Goal: Task Accomplishment & Management: Use online tool/utility

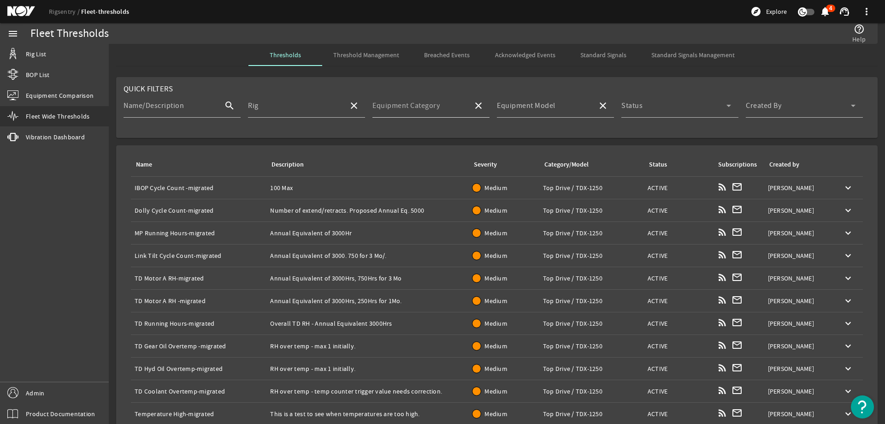
click at [412, 104] on mat-label "Equipment Category" at bounding box center [405, 105] width 67 height 9
click at [412, 104] on input "Equipment Category" at bounding box center [418, 109] width 93 height 11
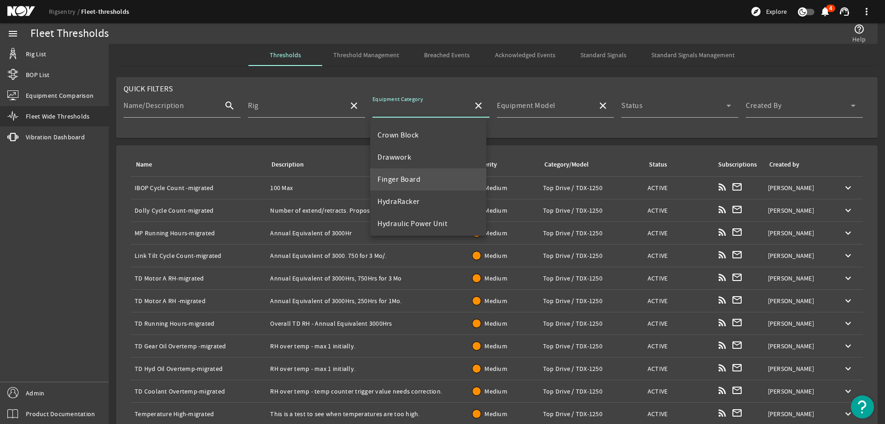
scroll to position [88, 0]
click at [430, 212] on mat-option "Top Drive" at bounding box center [428, 221] width 116 height 22
type input "Top Drive"
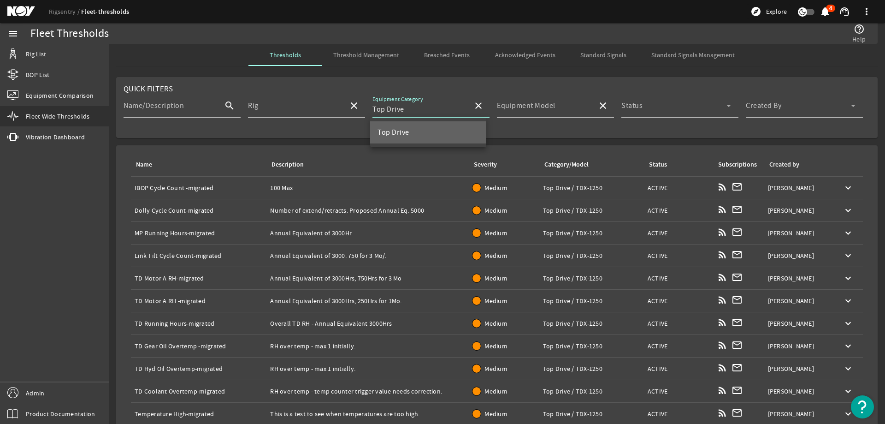
scroll to position [0, 0]
click at [533, 109] on mat-label "Equipment Model" at bounding box center [526, 105] width 59 height 9
click at [533, 109] on input "Equipment Model" at bounding box center [543, 109] width 93 height 11
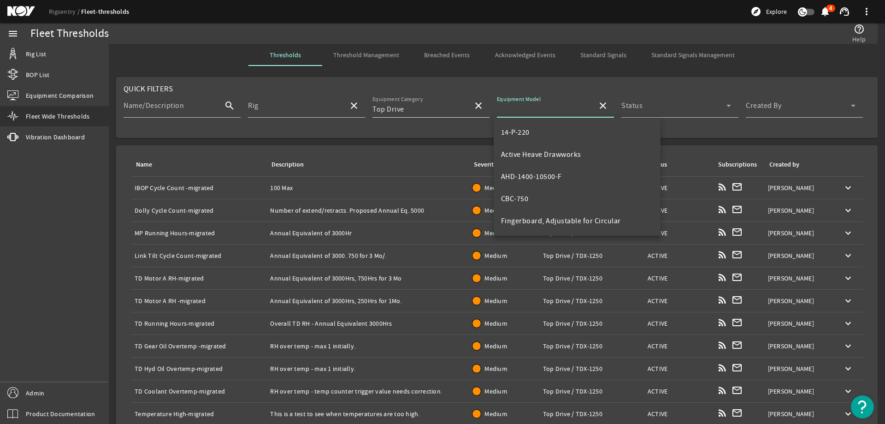
click at [445, 106] on input "Top Drive" at bounding box center [418, 109] width 93 height 11
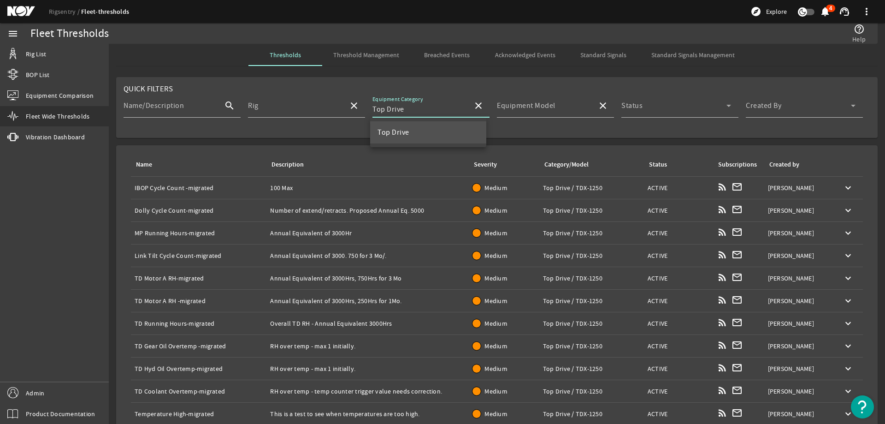
click at [425, 136] on mat-option "Top Drive" at bounding box center [428, 132] width 116 height 22
click at [564, 104] on input "Equipment Model" at bounding box center [543, 109] width 93 height 11
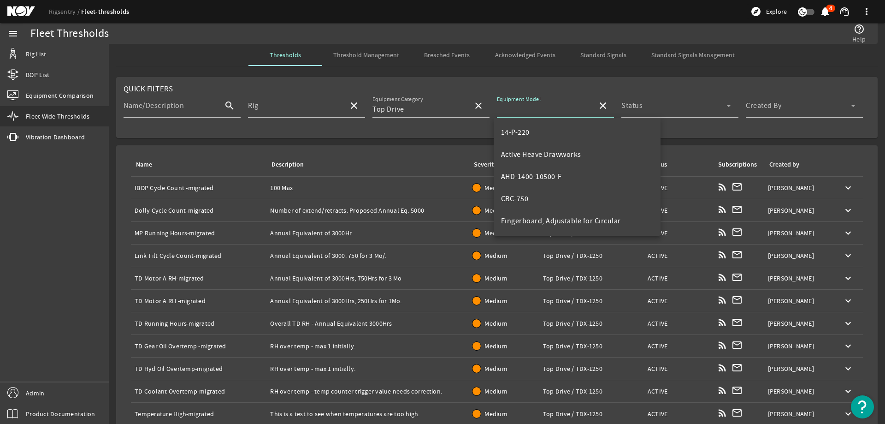
click at [478, 141] on rigsentry-mat-card "Quick Filters Name/Description search Rig close Equipment Category Top Drive cl…" at bounding box center [497, 107] width 776 height 68
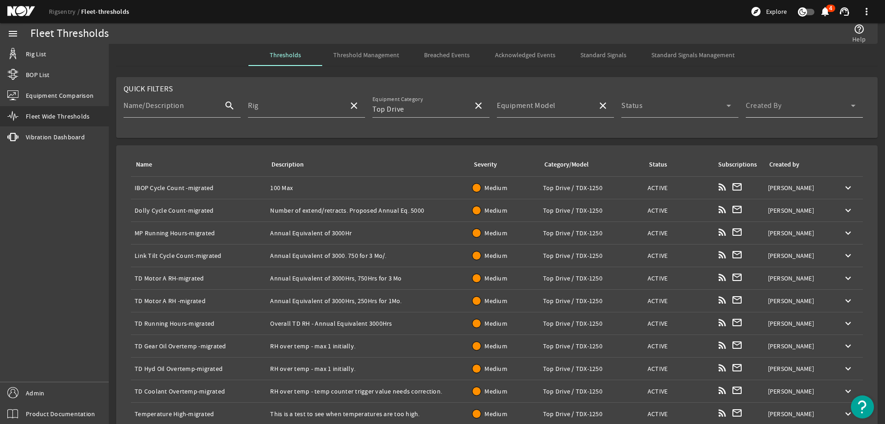
click at [810, 103] on div "Created By" at bounding box center [801, 106] width 110 height 24
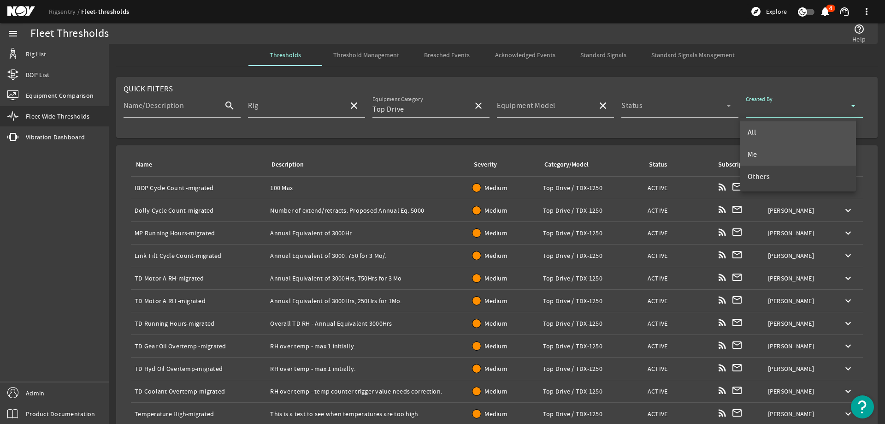
click at [782, 156] on mat-option "Me" at bounding box center [798, 154] width 116 height 22
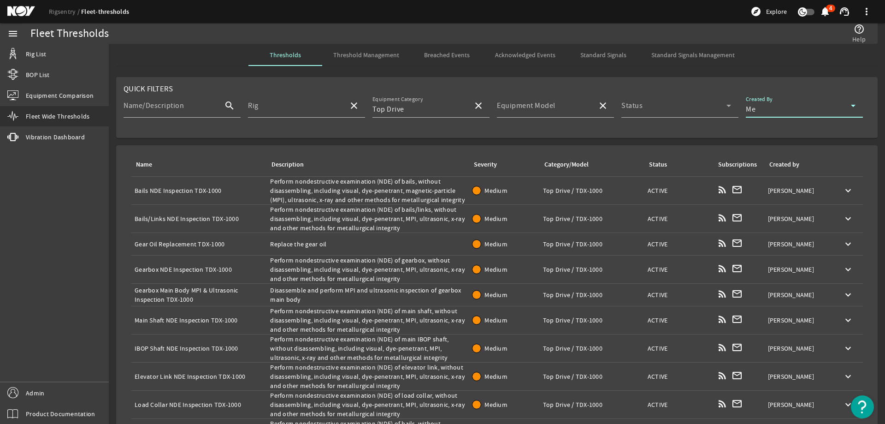
click at [681, 57] on span "Standard Signals Management" at bounding box center [692, 55] width 83 height 6
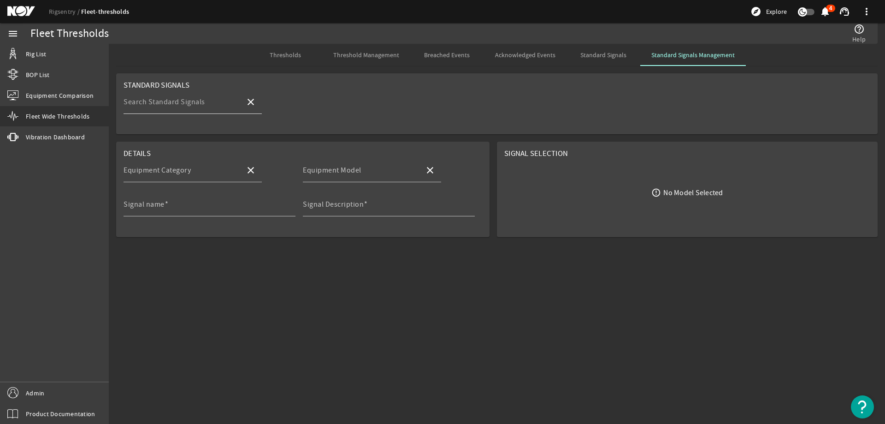
click at [187, 112] on div "Search Standard Signals" at bounding box center [181, 102] width 114 height 24
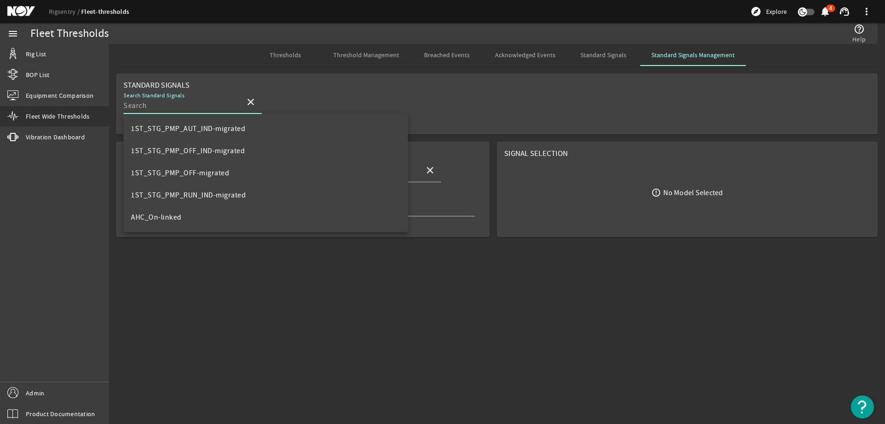
click at [186, 109] on input "Search Standard Signals" at bounding box center [181, 105] width 114 height 11
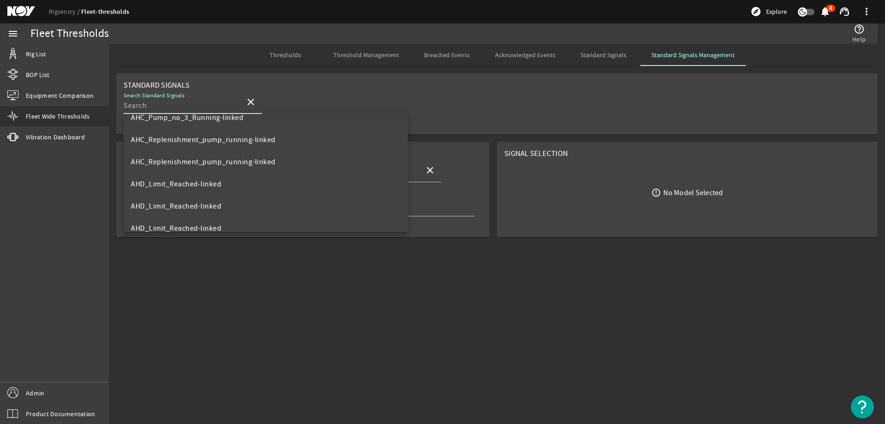
click at [295, 82] on mat-card "Standard Signals Search Standard Signals close" at bounding box center [496, 103] width 761 height 61
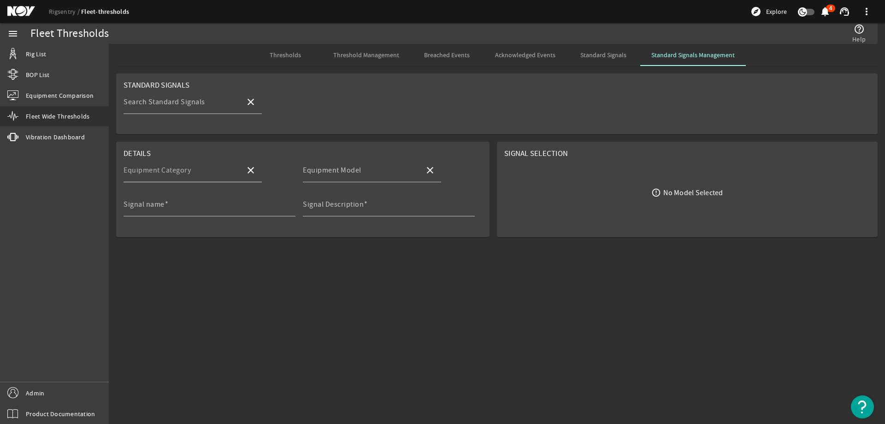
click at [186, 166] on mat-label "Equipment Category" at bounding box center [157, 169] width 67 height 9
click at [186, 168] on input "Equipment Category" at bounding box center [181, 173] width 114 height 11
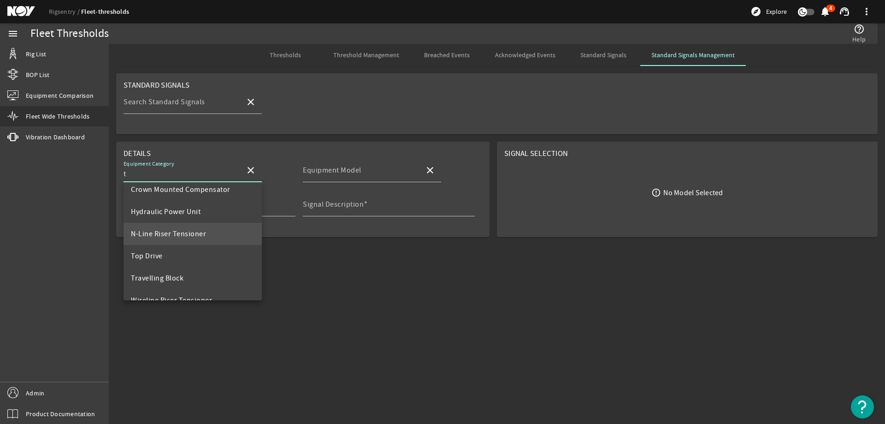
scroll to position [44, 0]
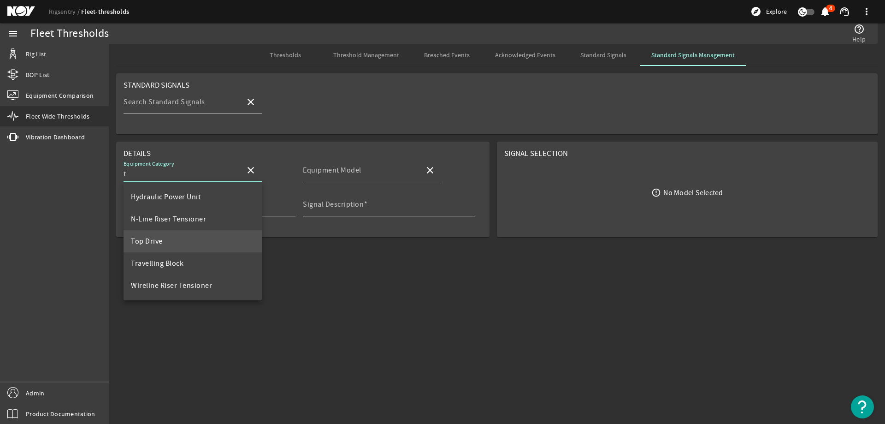
click at [180, 234] on mat-option "Top Drive" at bounding box center [193, 241] width 138 height 22
type input "Top Drive"
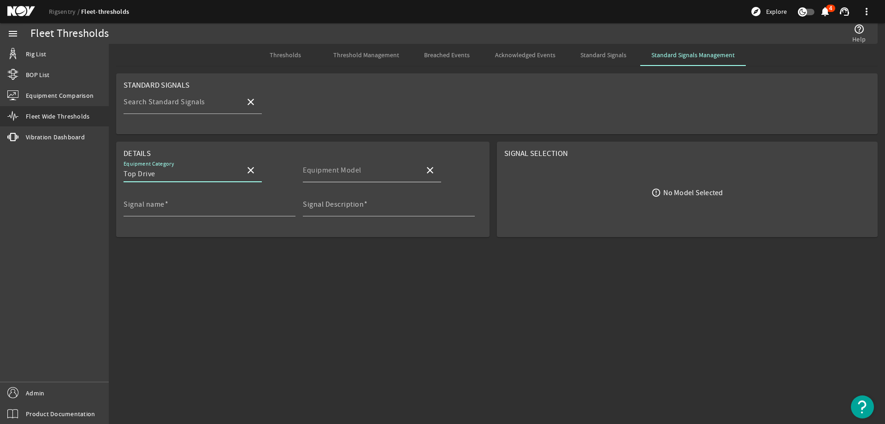
click at [312, 167] on mat-label "Equipment Model" at bounding box center [332, 169] width 59 height 9
click at [312, 168] on input "Equipment Model" at bounding box center [360, 173] width 114 height 11
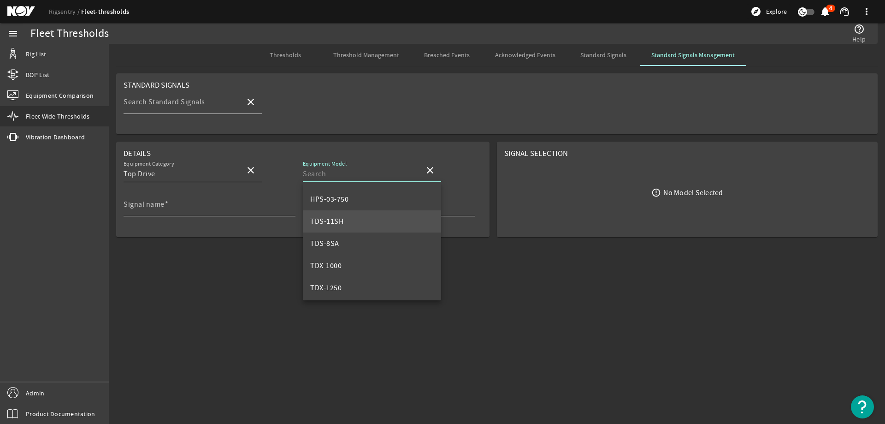
scroll to position [88, 0]
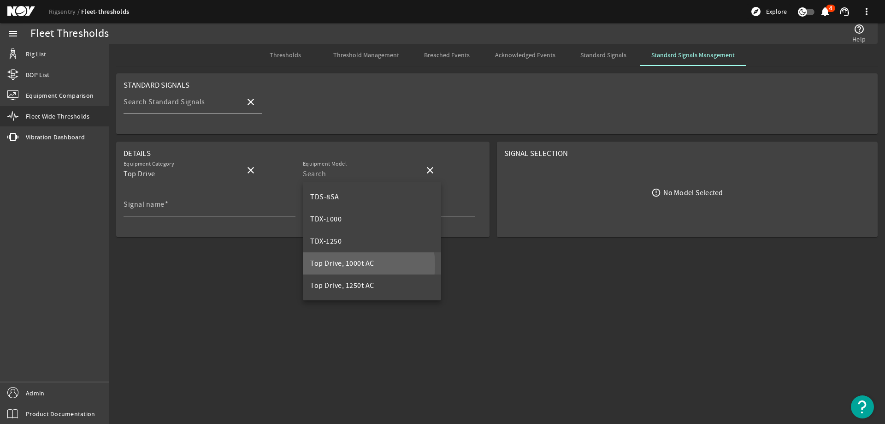
click at [355, 265] on span "Top Drive, 1000t AC" at bounding box center [342, 263] width 64 height 9
type input "Top Drive, 1000t AC"
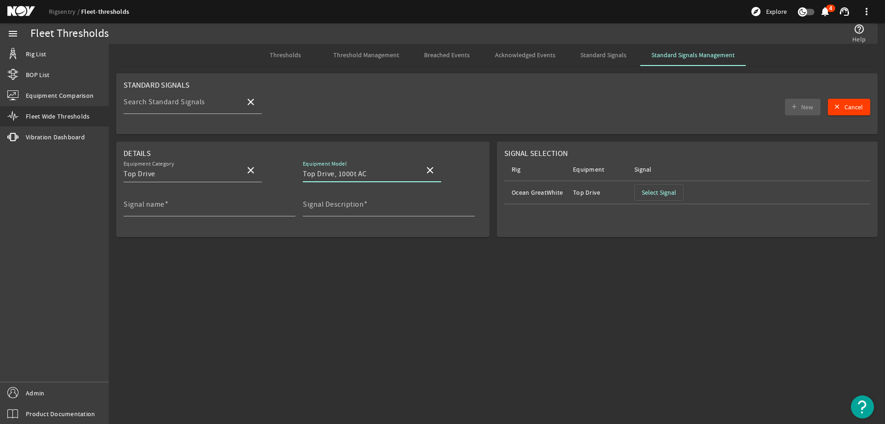
click at [427, 173] on mat-icon "close" at bounding box center [429, 170] width 11 height 11
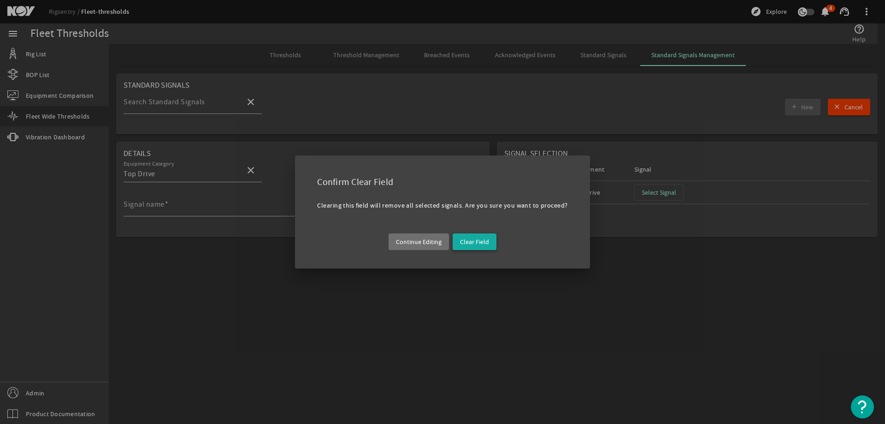
click at [461, 243] on span "Clear Field" at bounding box center [474, 241] width 29 height 9
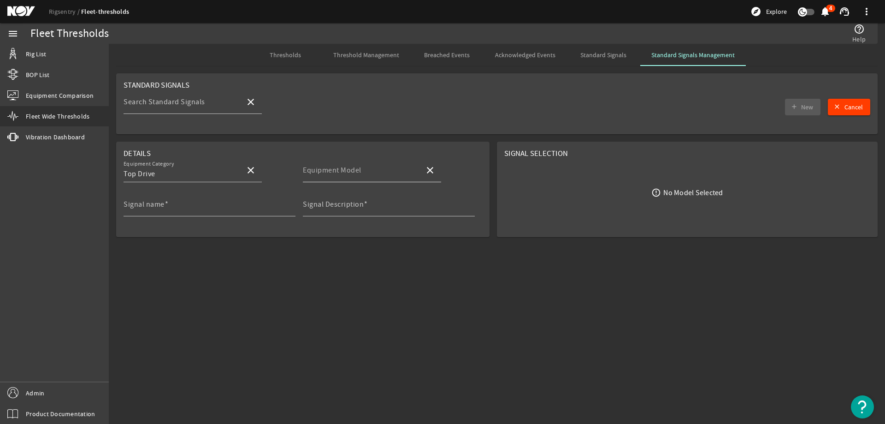
click at [355, 171] on mat-label "Equipment Model" at bounding box center [332, 169] width 59 height 9
click at [355, 171] on input "Equipment Model" at bounding box center [360, 173] width 114 height 11
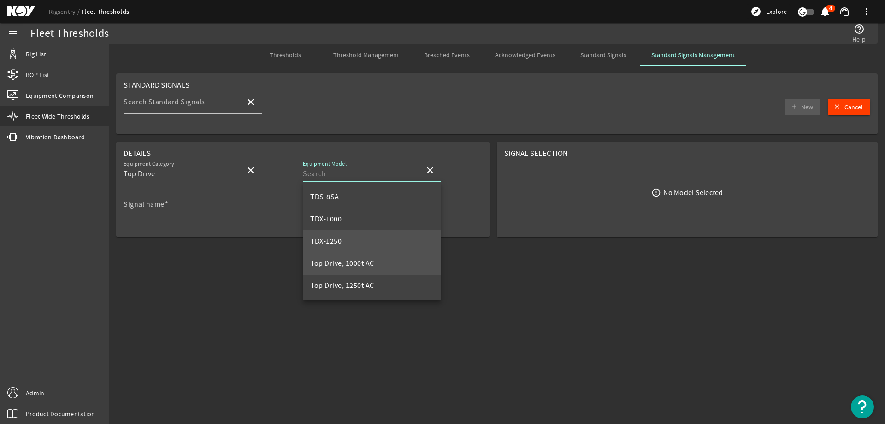
scroll to position [42, 0]
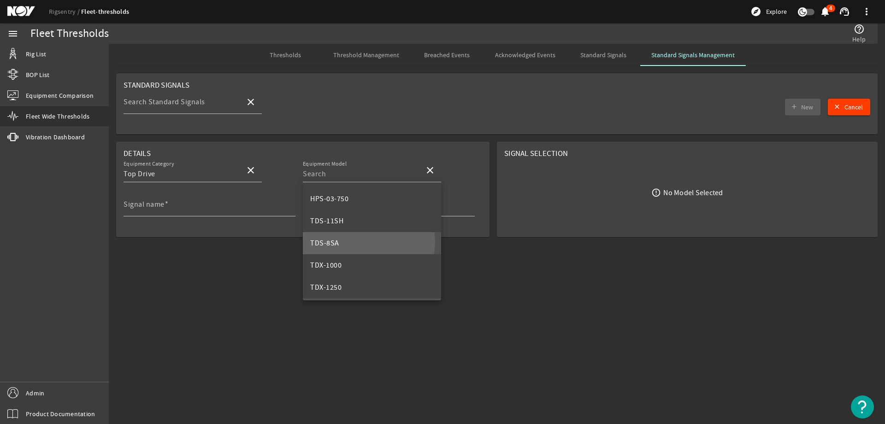
click at [353, 241] on mat-option "TDS-8SA" at bounding box center [372, 243] width 138 height 22
type input "TDS-8SA"
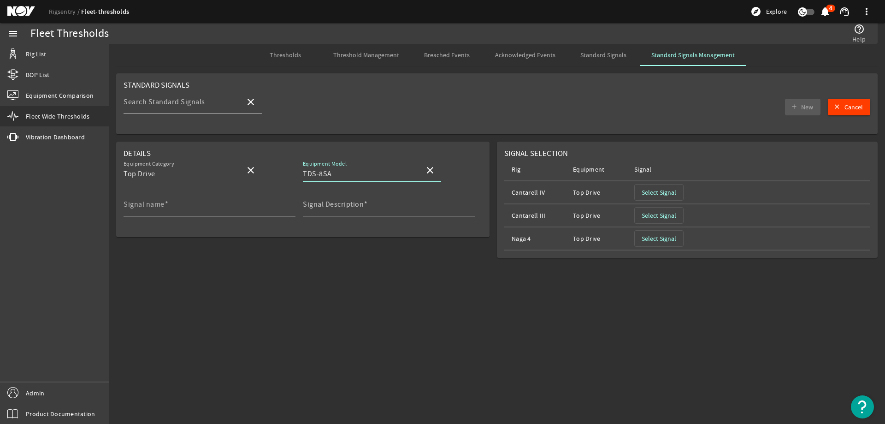
click at [165, 210] on input "Signal name" at bounding box center [206, 207] width 165 height 11
drag, startPoint x: 332, startPoint y: 174, endPoint x: 298, endPoint y: 177, distance: 34.2
click at [298, 177] on div "Equipment Category Top Drive close Equipment Model TDS-8SA close" at bounding box center [303, 175] width 359 height 34
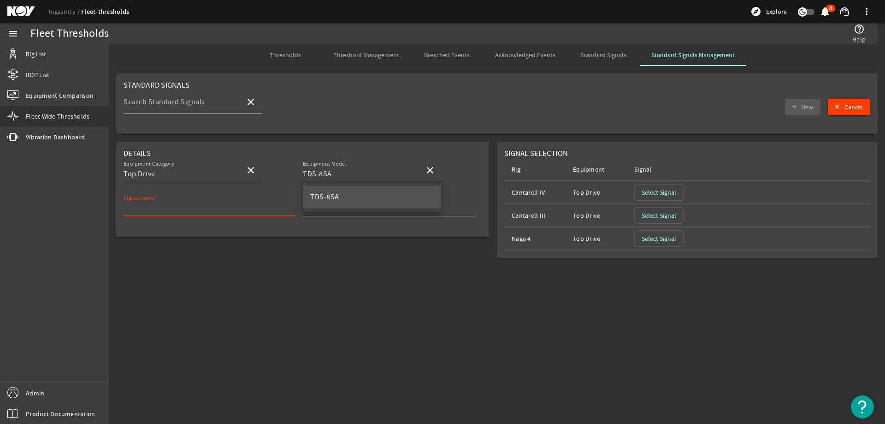
click at [266, 205] on input "Signal name" at bounding box center [206, 207] width 165 height 11
type input "T"
paste input "TD_Running_Hours_"
type input "TD_Running_Hours_TDS-8SA"
click at [250, 274] on mat-sidenav-content "Fleet Thresholds help_outline Help Thresholds Threshold Management Breached Eve…" at bounding box center [497, 234] width 776 height 380
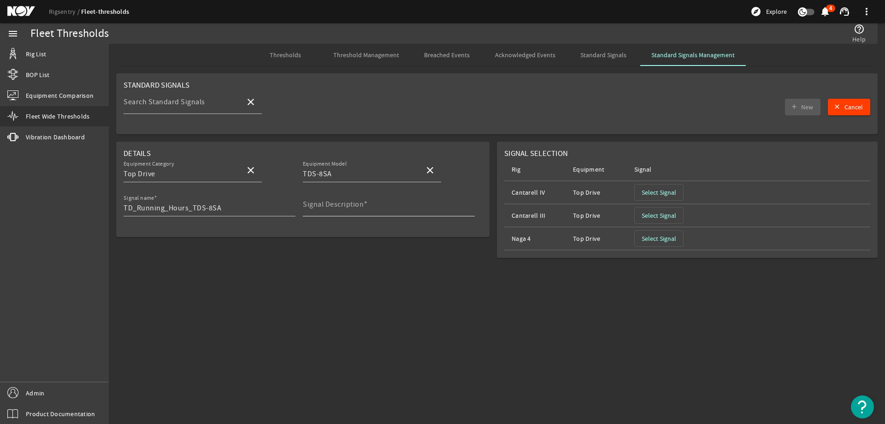
click at [327, 208] on mat-label "Signal Description" at bounding box center [333, 204] width 61 height 9
click at [327, 208] on input "Signal Description" at bounding box center [385, 207] width 165 height 11
paste input "Total running hours for TD"
type input "Total running hours for TD"
click at [677, 188] on span "button" at bounding box center [659, 192] width 48 height 22
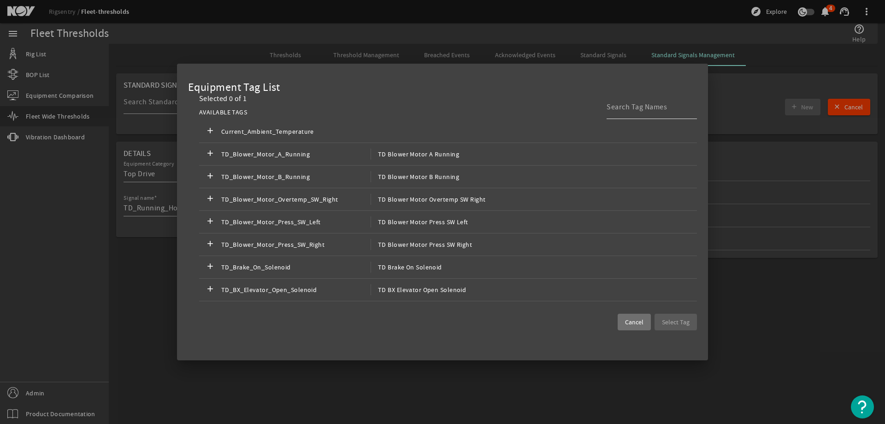
click at [621, 104] on input at bounding box center [648, 106] width 83 height 11
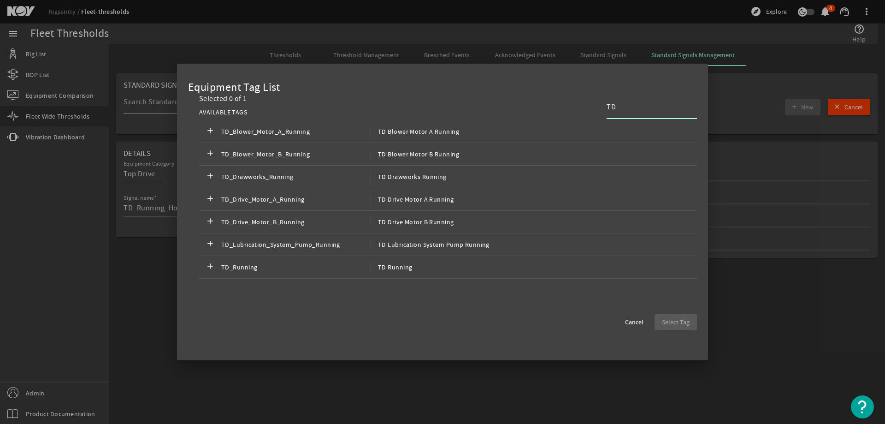
type input "T"
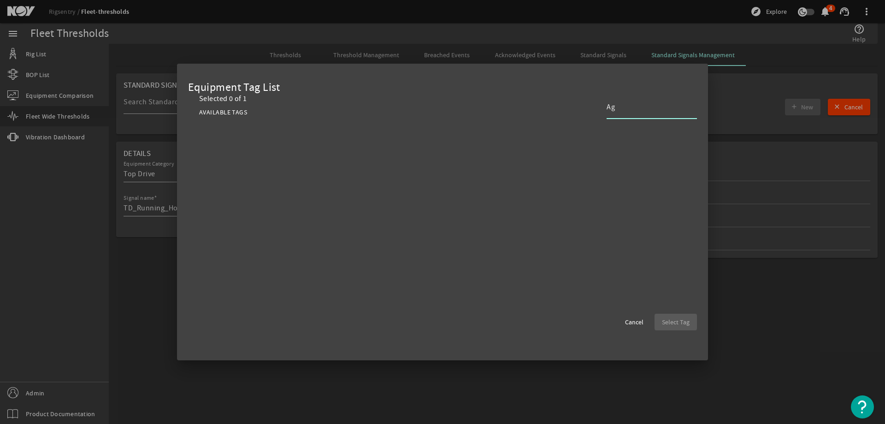
type input "A"
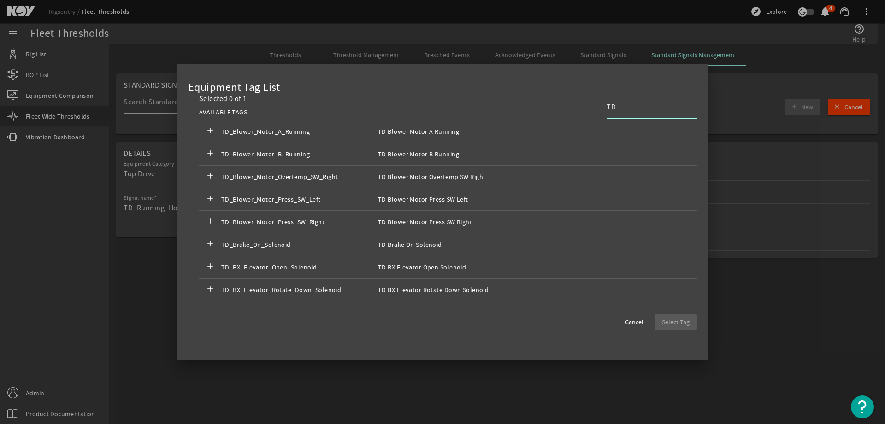
type input "T"
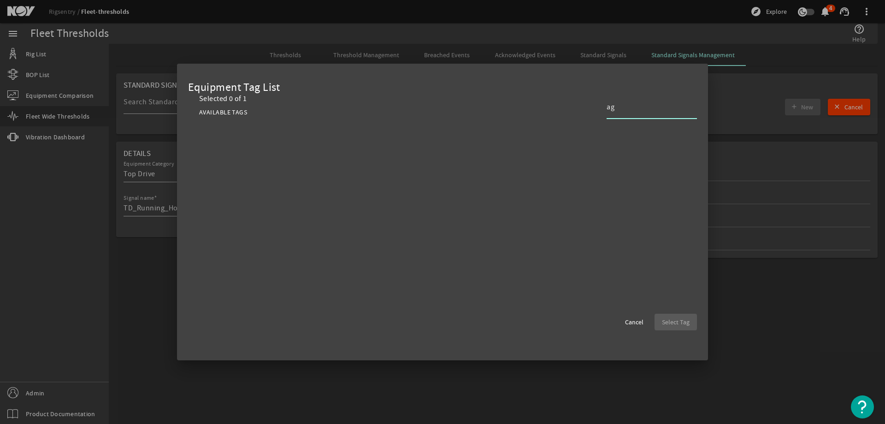
type input "a"
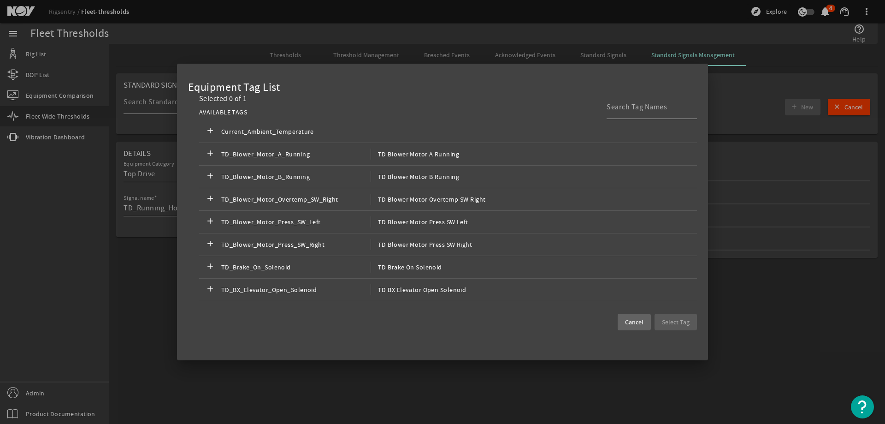
click at [626, 322] on span "Cancel" at bounding box center [634, 321] width 18 height 9
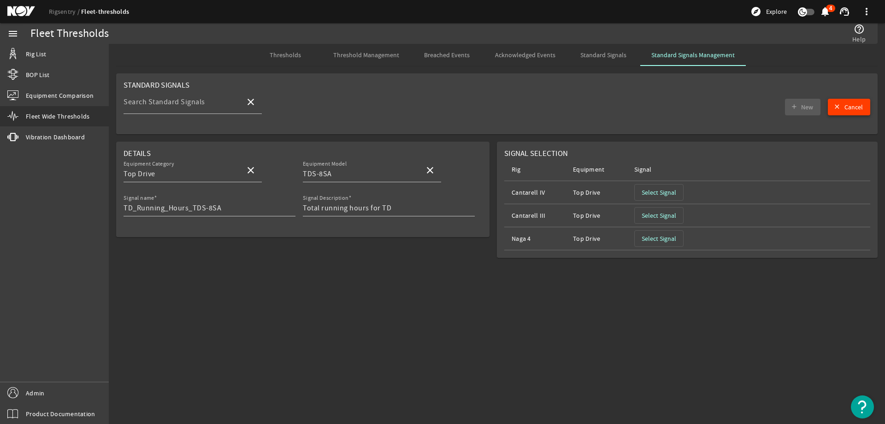
click at [849, 111] on span "Cancel" at bounding box center [853, 106] width 18 height 9
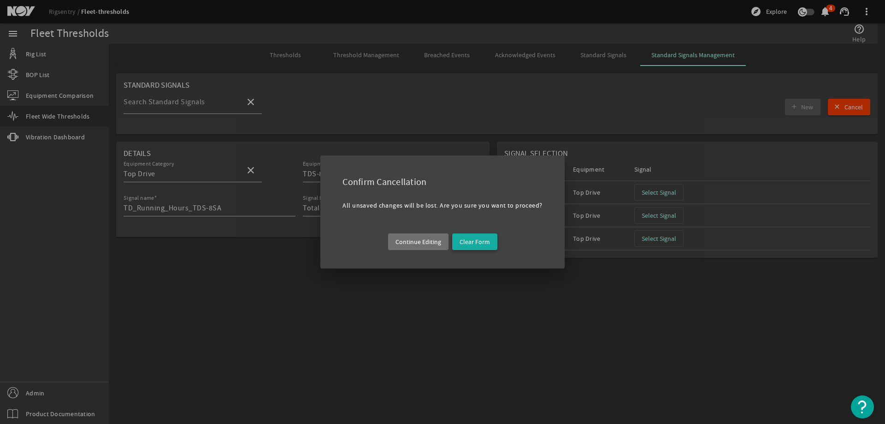
click at [475, 240] on span "Clear Form" at bounding box center [475, 241] width 30 height 9
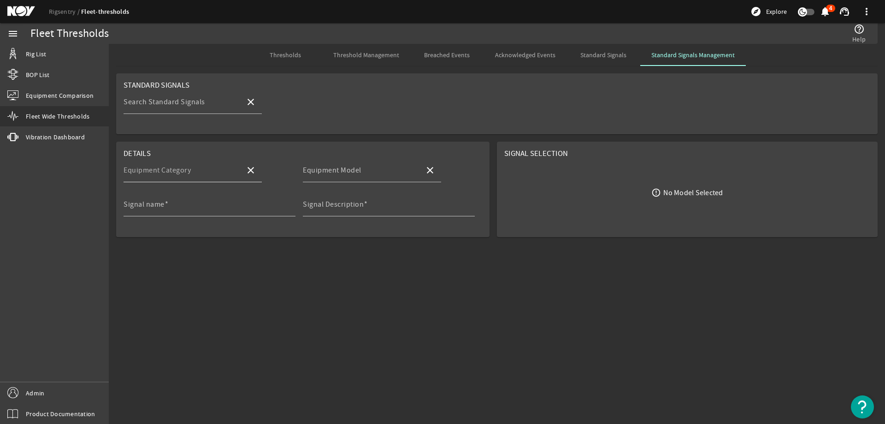
click at [202, 178] on input "Equipment Category" at bounding box center [181, 173] width 114 height 11
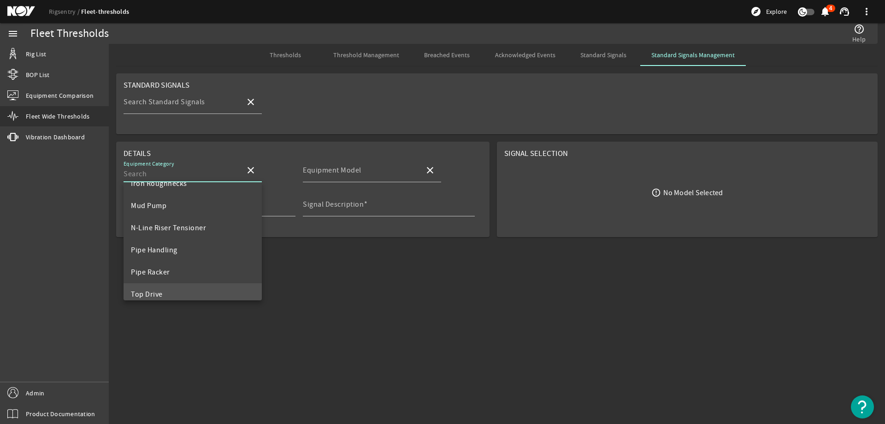
scroll to position [265, 0]
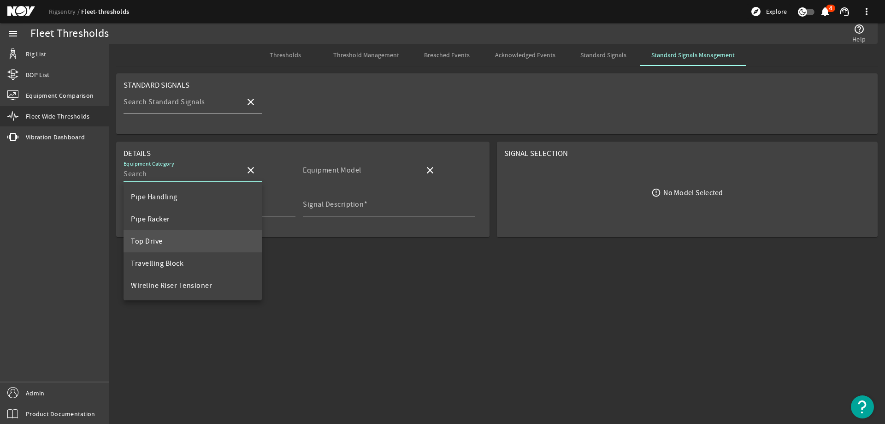
click at [164, 236] on mat-option "Top Drive" at bounding box center [193, 241] width 138 height 22
type input "Top Drive"
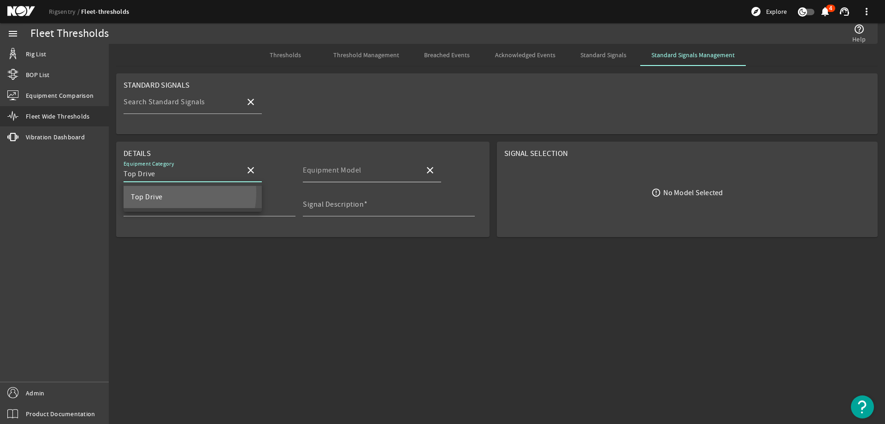
scroll to position [0, 0]
click at [399, 171] on input "Equipment Model" at bounding box center [360, 173] width 114 height 11
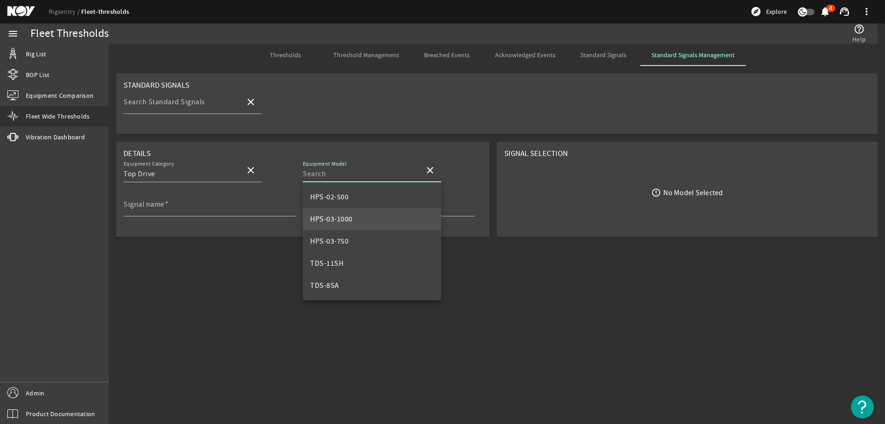
click at [356, 222] on mat-option "HPS-03-1000" at bounding box center [372, 219] width 138 height 22
type input "HPS-03-1000"
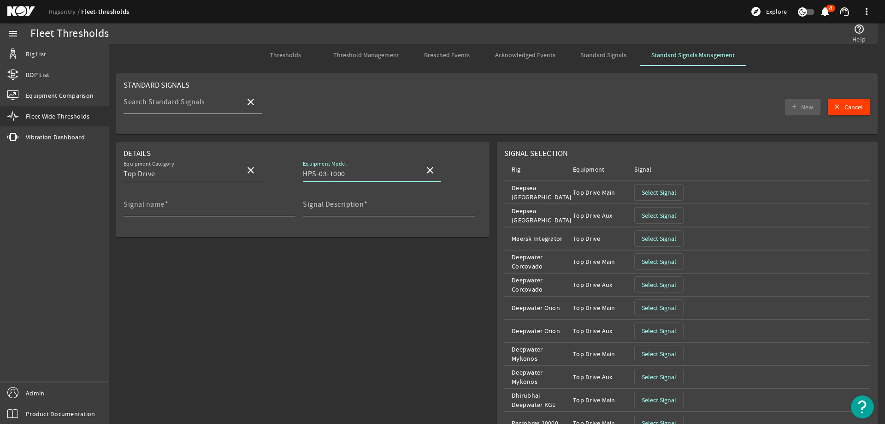
click at [191, 207] on input "Signal name" at bounding box center [206, 207] width 165 height 11
paste input "Total running hours for TD"
type input "Total running hours for TD"
click at [331, 206] on mat-label "Signal Description" at bounding box center [333, 204] width 61 height 9
click at [331, 206] on input "Signal Description" at bounding box center [385, 207] width 165 height 11
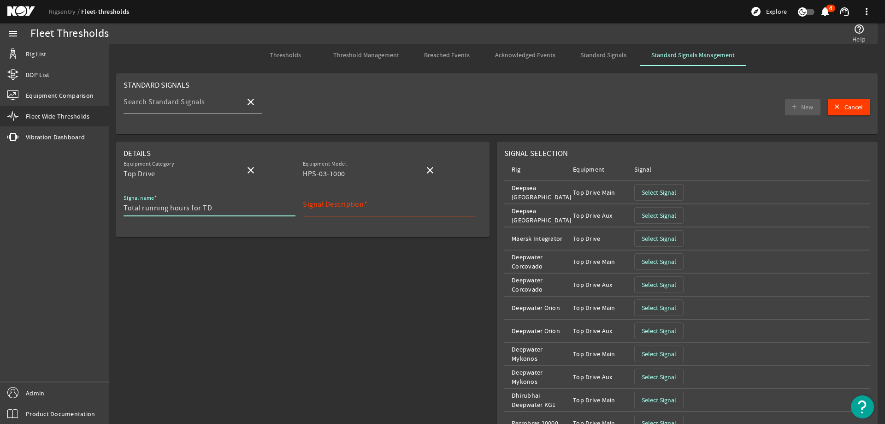
drag, startPoint x: 157, startPoint y: 211, endPoint x: 98, endPoint y: 210, distance: 58.5
click at [98, 210] on mat-sidenav-container "menu Rig List BOP List Equipment Comparison Fleet Wide Thresholds vibration Vib…" at bounding box center [442, 223] width 885 height 401
click at [321, 209] on input "Signal Description" at bounding box center [385, 207] width 165 height 11
paste input "Total running hours for TD"
type input "Total running hours for TD"
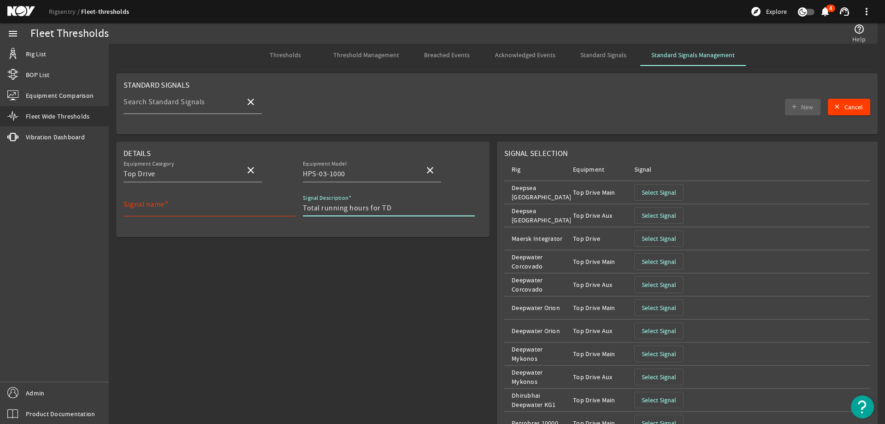
click at [210, 212] on input "Signal name" at bounding box center [206, 207] width 165 height 11
paste input "TD_Running_Hours_TDX-1250"
drag, startPoint x: 229, startPoint y: 206, endPoint x: 193, endPoint y: 210, distance: 36.1
click at [193, 210] on input "TD_Running_Hours_TDX-1250" at bounding box center [206, 207] width 165 height 11
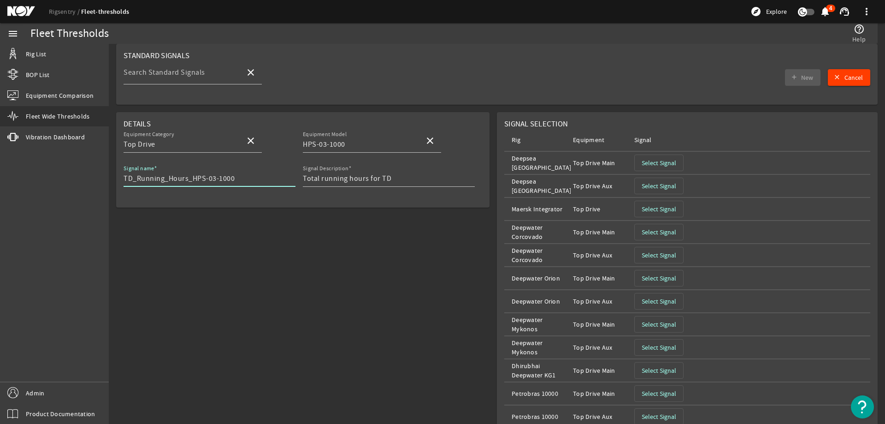
scroll to position [46, 0]
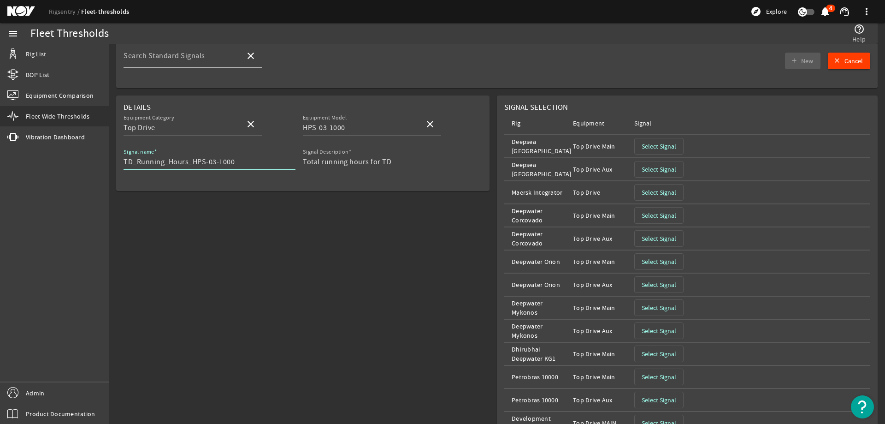
type input "TD_Running_Hours_HPS-03-1000"
click at [662, 145] on span "Select Signal" at bounding box center [659, 145] width 35 height 9
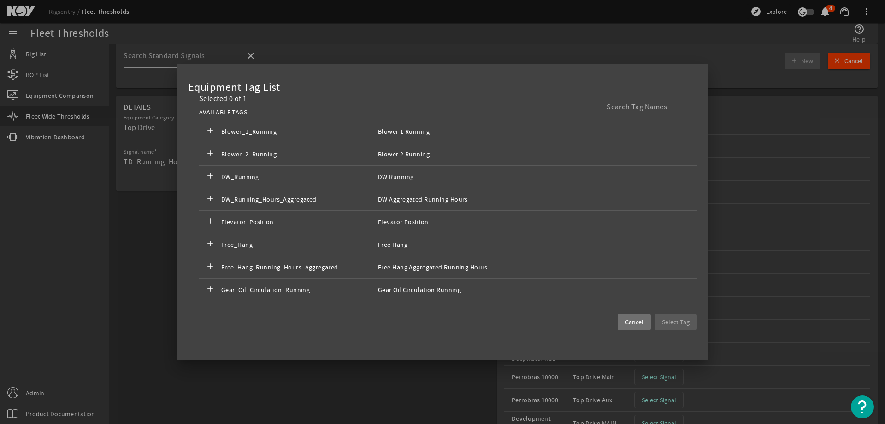
click at [631, 109] on input at bounding box center [648, 106] width 83 height 11
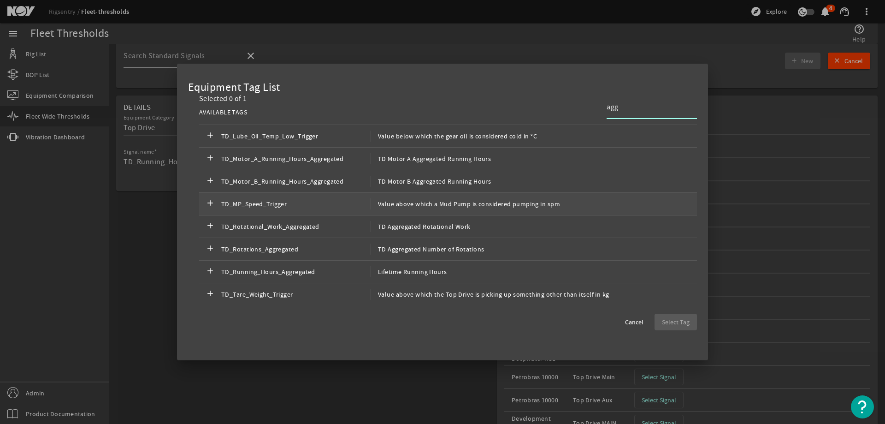
scroll to position [349, 0]
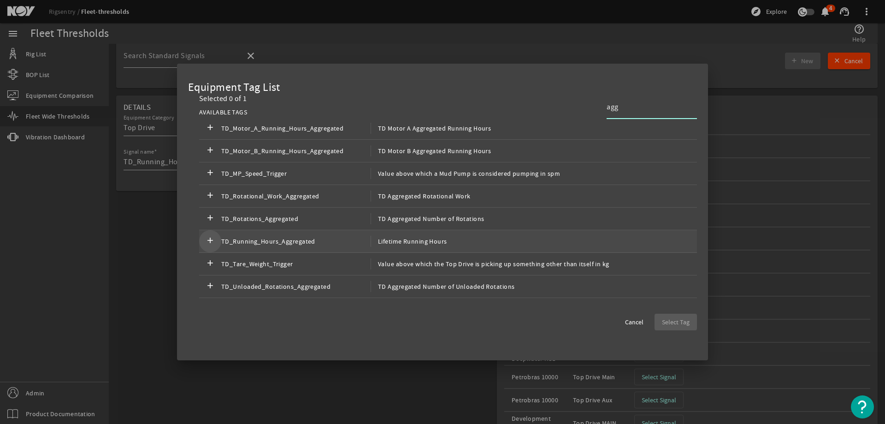
type input "agg"
click at [206, 242] on mat-icon "add" at bounding box center [210, 241] width 11 height 11
click at [691, 323] on span "button" at bounding box center [675, 322] width 42 height 22
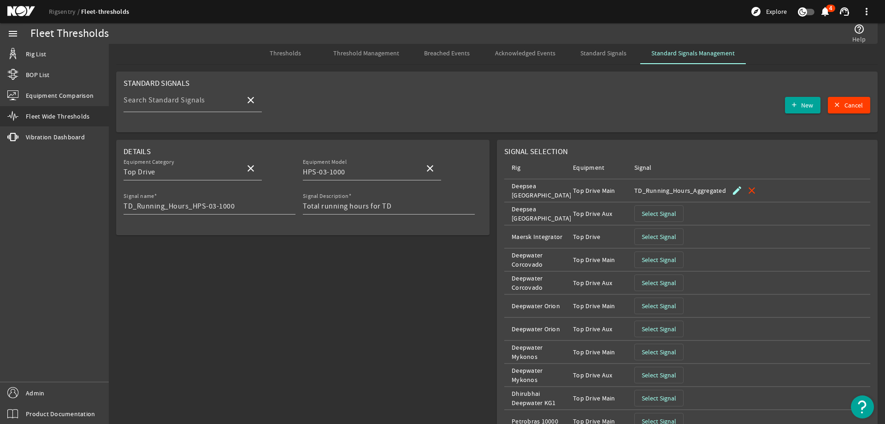
scroll to position [0, 0]
click at [671, 216] on span "Select Signal" at bounding box center [659, 215] width 35 height 9
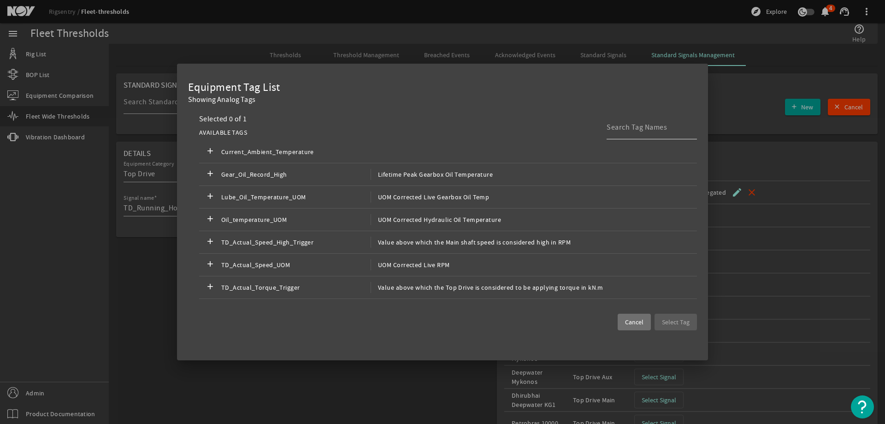
click at [644, 134] on div at bounding box center [648, 127] width 83 height 24
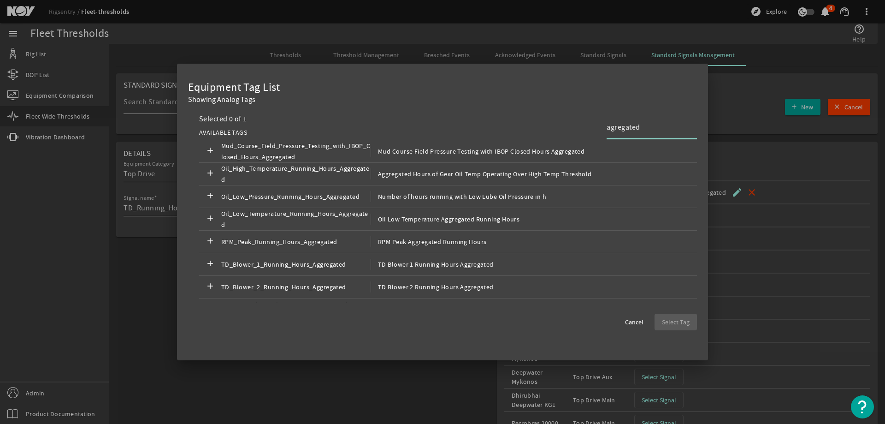
scroll to position [275, 0]
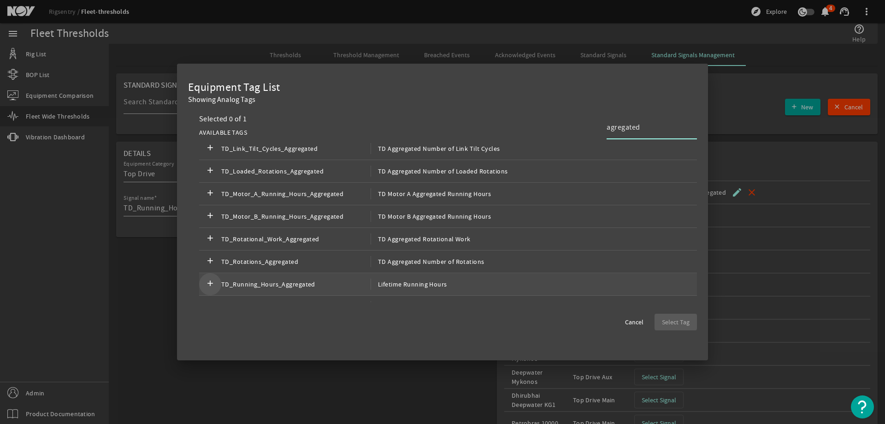
type input "agregated"
click at [208, 282] on mat-icon "add" at bounding box center [210, 283] width 11 height 11
click at [686, 326] on span "Select Tag" at bounding box center [676, 321] width 28 height 9
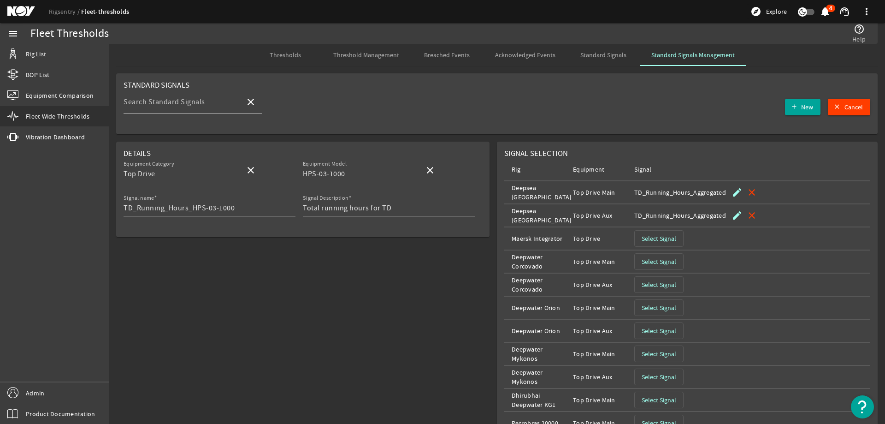
click at [642, 239] on span "Select Signal" at bounding box center [659, 238] width 35 height 9
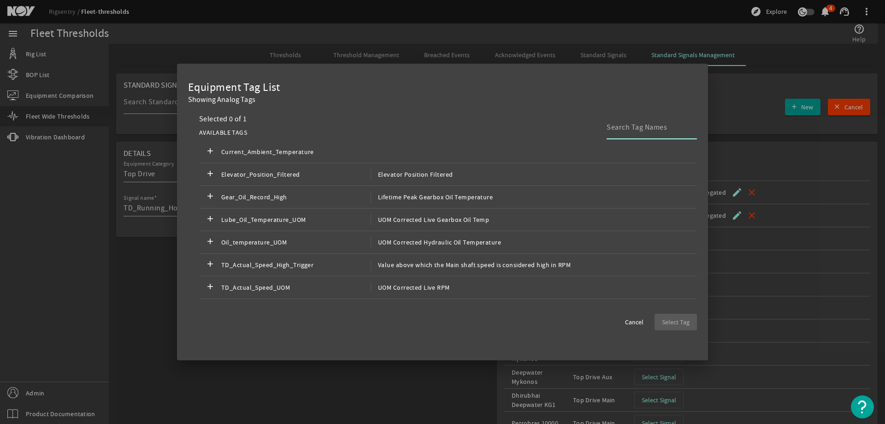
click at [643, 123] on input at bounding box center [648, 127] width 83 height 11
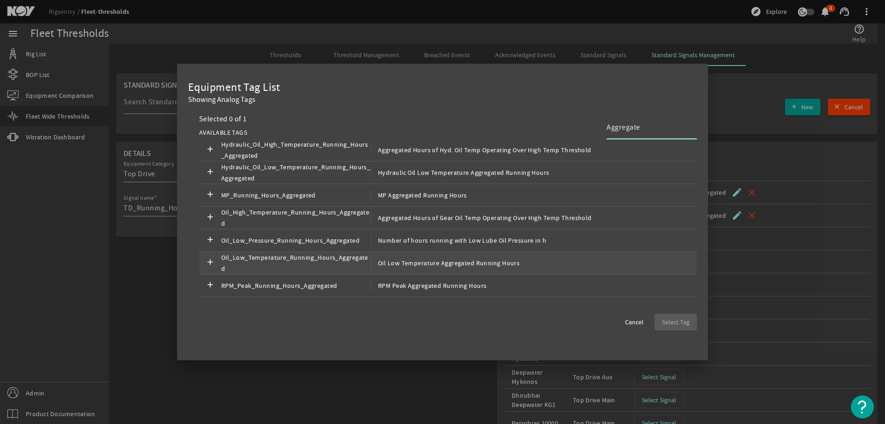
scroll to position [48, 0]
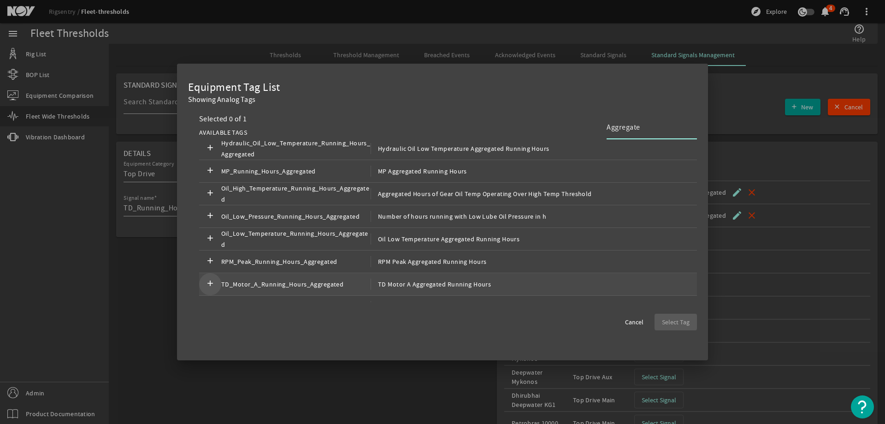
type input "Aggregate"
click at [208, 283] on mat-icon "add" at bounding box center [210, 283] width 11 height 11
click at [211, 283] on mat-icon "check" at bounding box center [210, 283] width 11 height 11
click at [212, 283] on mat-icon "add" at bounding box center [210, 283] width 11 height 11
click at [659, 322] on span "button" at bounding box center [675, 322] width 42 height 22
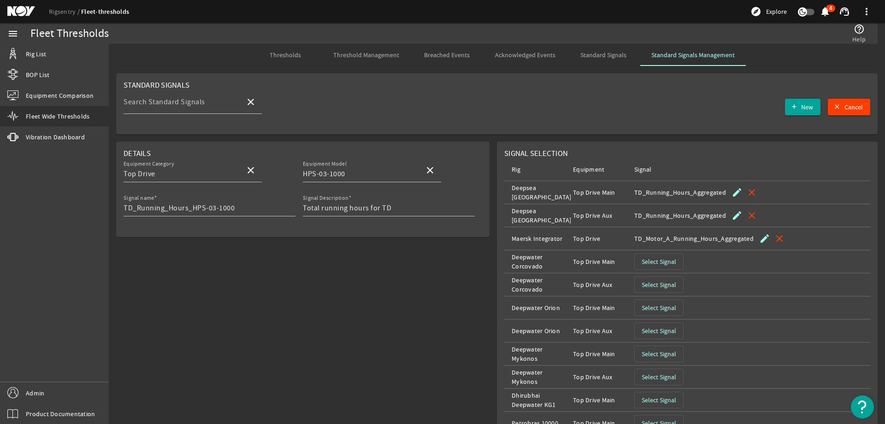
click at [759, 242] on mat-icon "edit" at bounding box center [764, 238] width 11 height 11
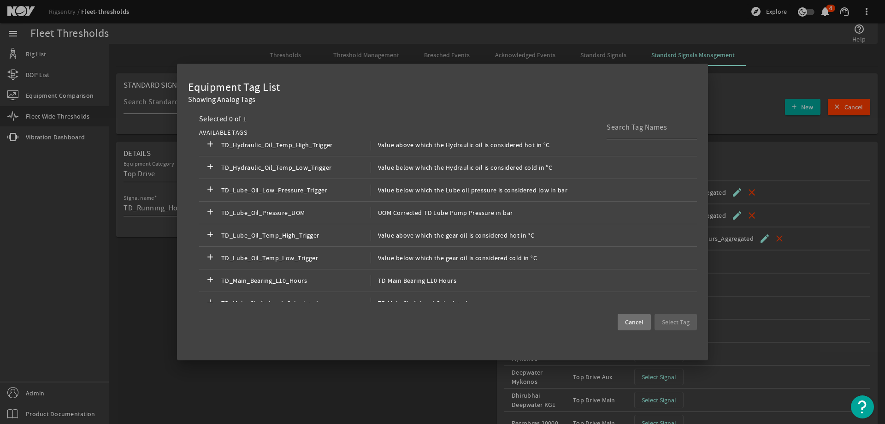
scroll to position [46, 0]
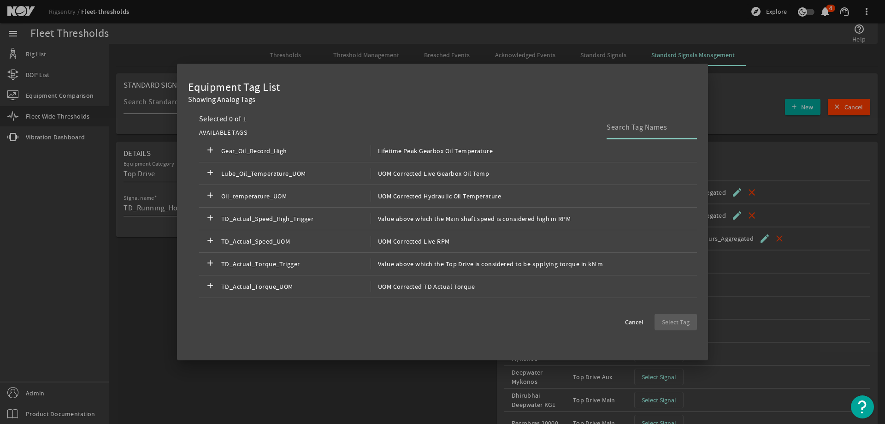
click at [619, 122] on input at bounding box center [648, 127] width 83 height 11
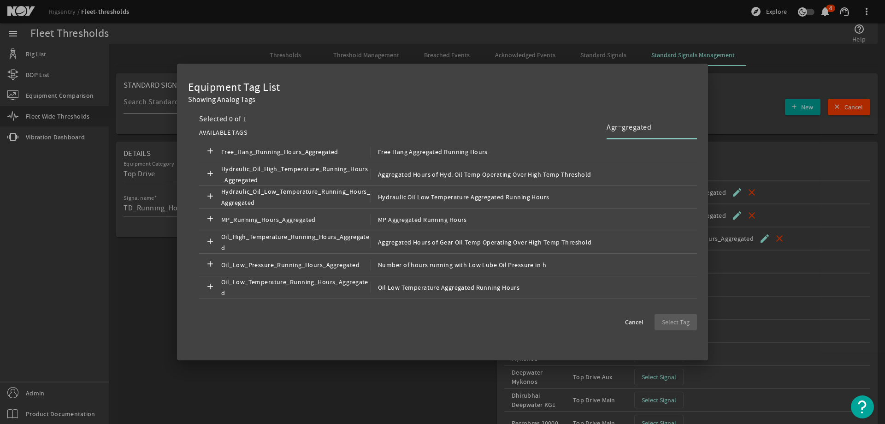
click at [620, 128] on input "Agr=gregated" at bounding box center [648, 127] width 83 height 11
type input "Aggregated"
click at [661, 134] on div "Aggregated" at bounding box center [648, 127] width 83 height 24
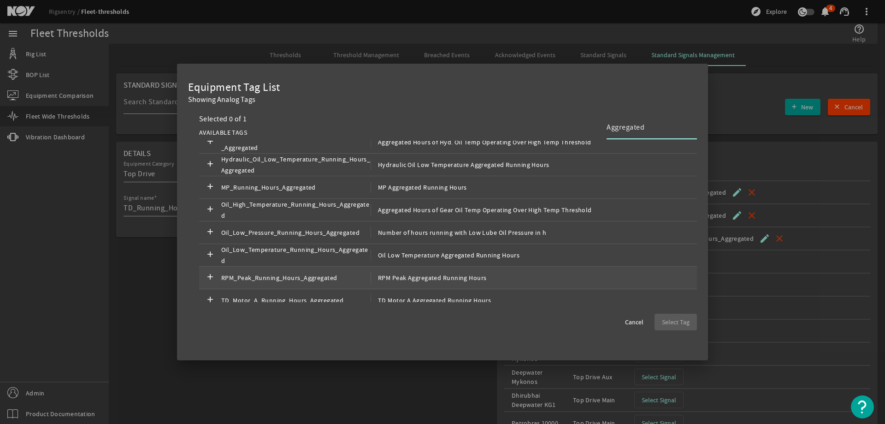
scroll to position [48, 0]
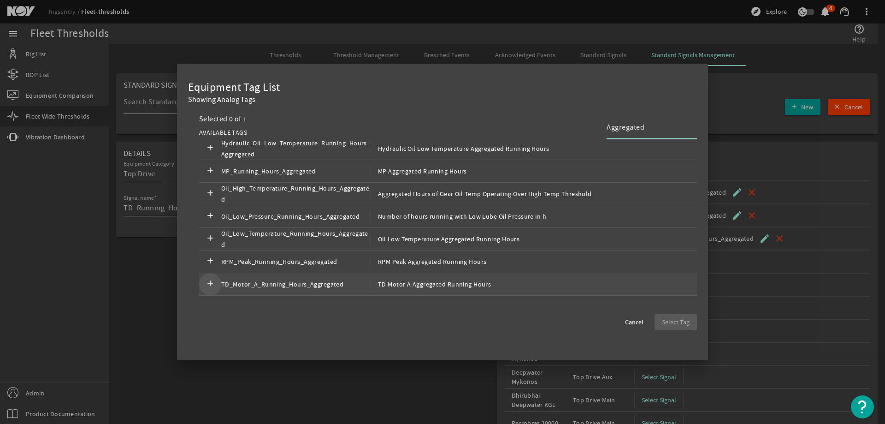
click at [204, 279] on span at bounding box center [210, 284] width 22 height 22
click at [672, 326] on span "Select Tag" at bounding box center [676, 321] width 28 height 9
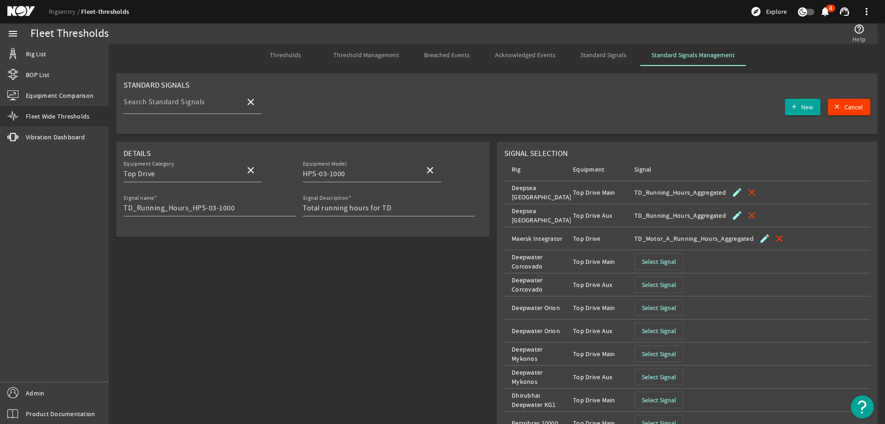
click at [664, 259] on span "Select Signal" at bounding box center [659, 261] width 35 height 9
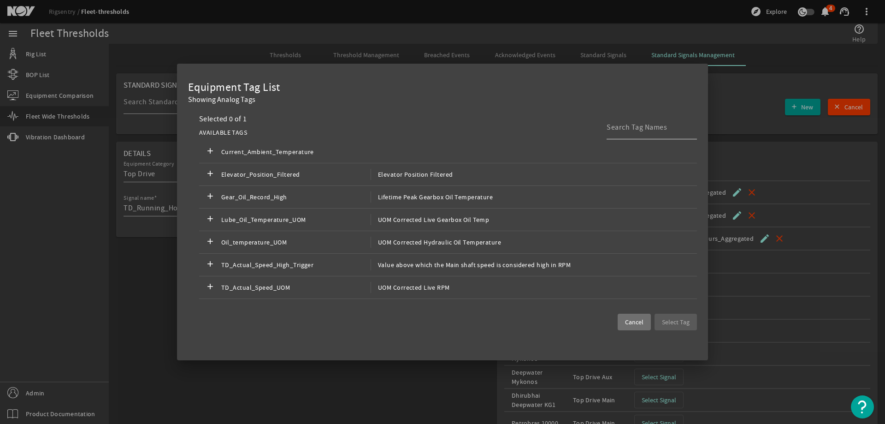
click at [652, 130] on input at bounding box center [648, 127] width 83 height 11
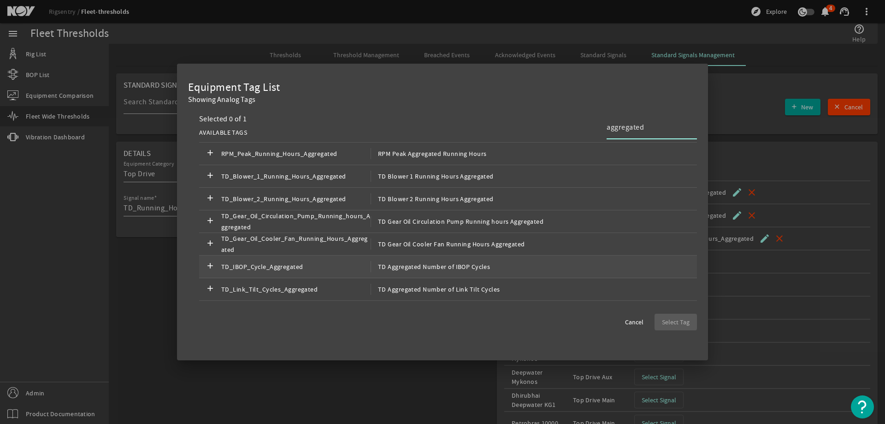
scroll to position [184, 0]
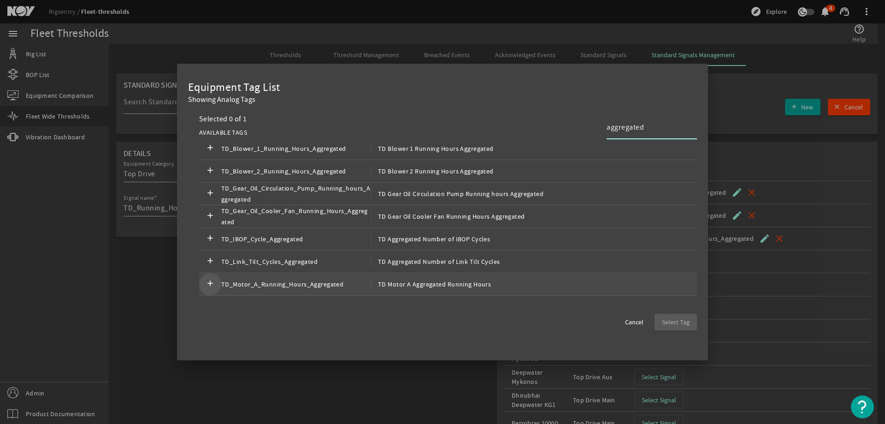
type input "aggregated"
click at [213, 285] on mat-icon "add" at bounding box center [210, 283] width 11 height 11
click at [677, 315] on span "button" at bounding box center [675, 322] width 42 height 22
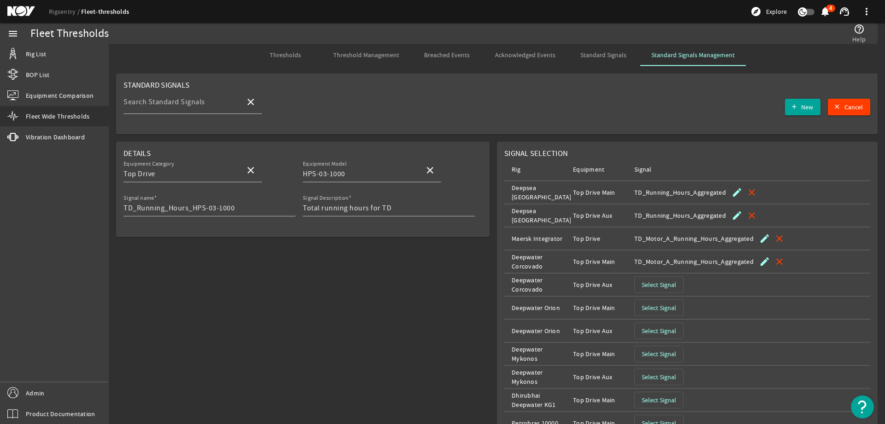
click at [667, 282] on span "Select Signal" at bounding box center [659, 284] width 35 height 9
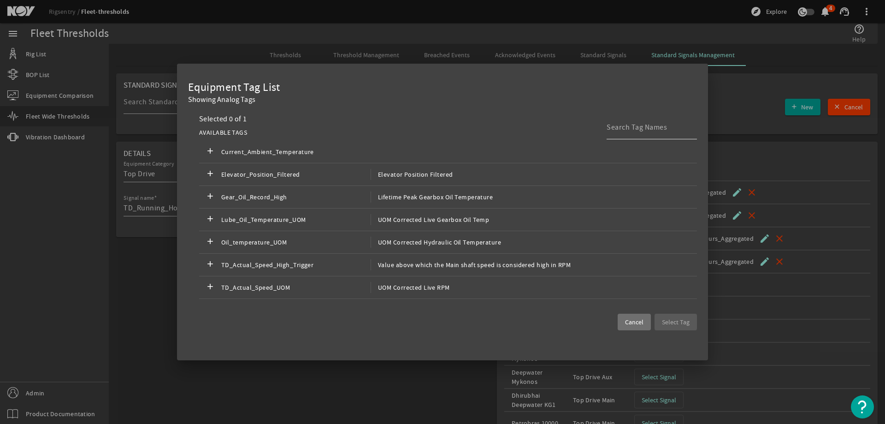
click at [624, 124] on input at bounding box center [648, 127] width 83 height 11
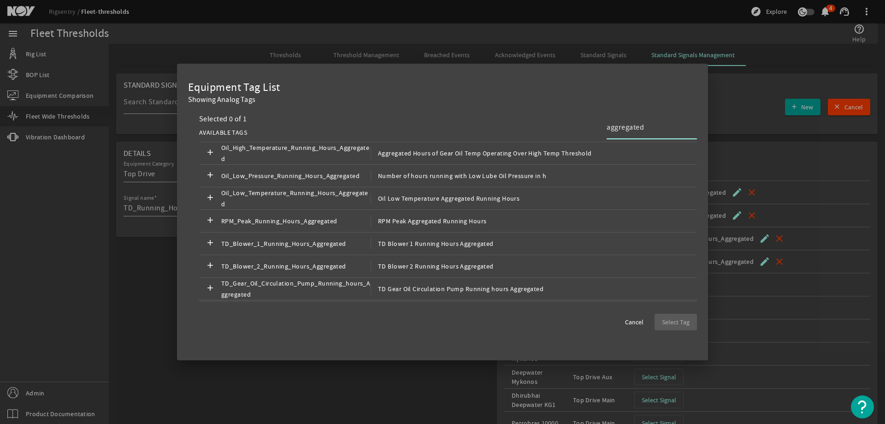
scroll to position [206, 0]
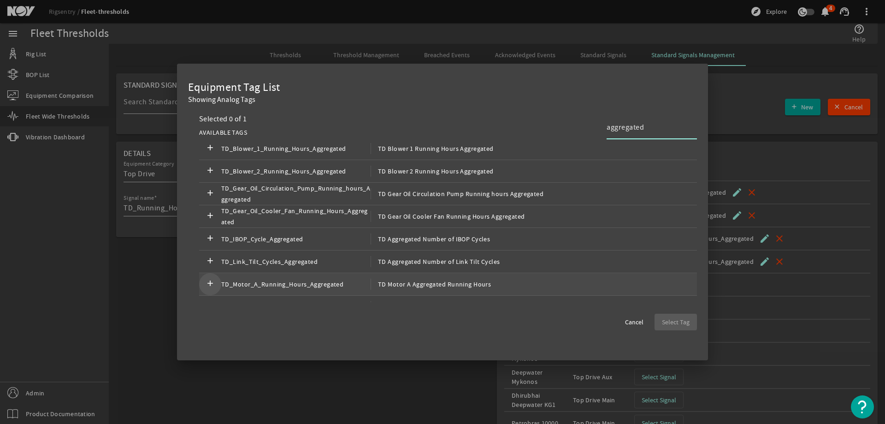
type input "aggregated"
click at [214, 281] on mat-icon "add" at bounding box center [210, 283] width 11 height 11
click at [679, 321] on span "Select Tag" at bounding box center [676, 321] width 28 height 9
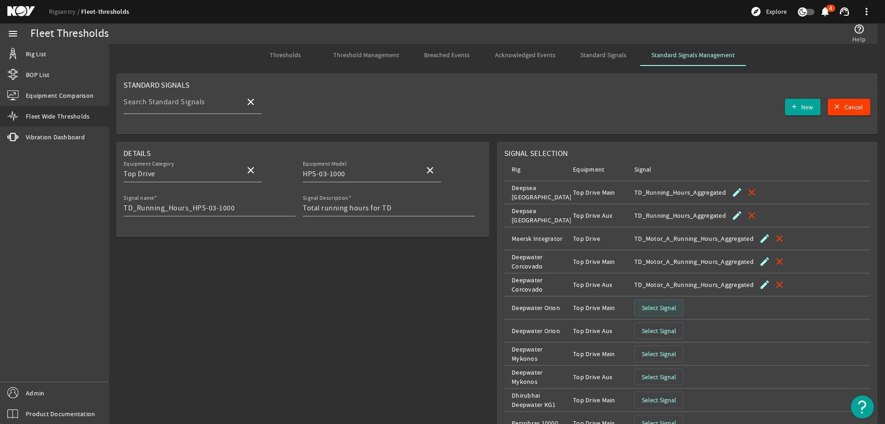
click at [656, 311] on span "Select Signal" at bounding box center [659, 307] width 35 height 9
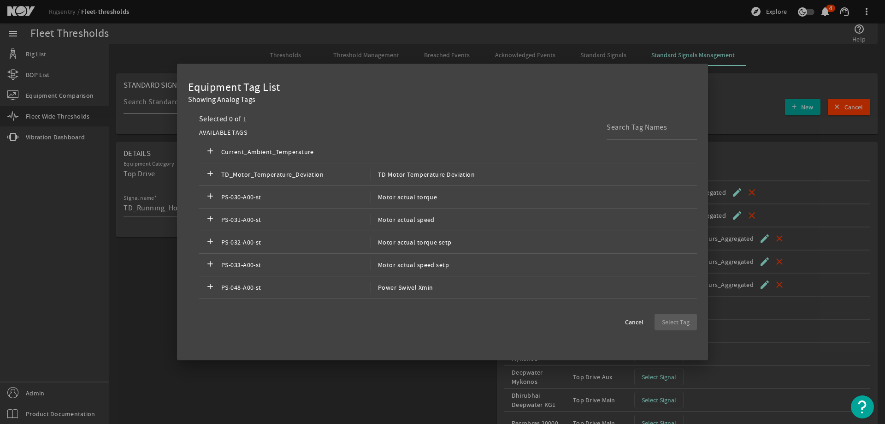
click at [651, 135] on div at bounding box center [648, 127] width 83 height 24
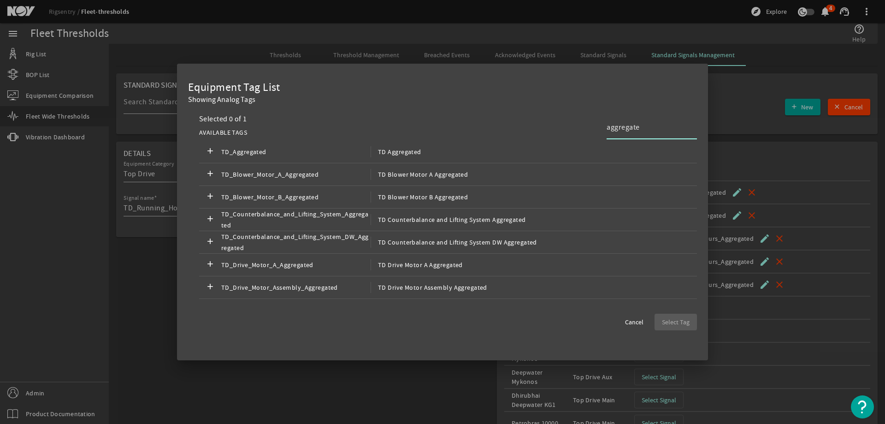
type input "aggregated"
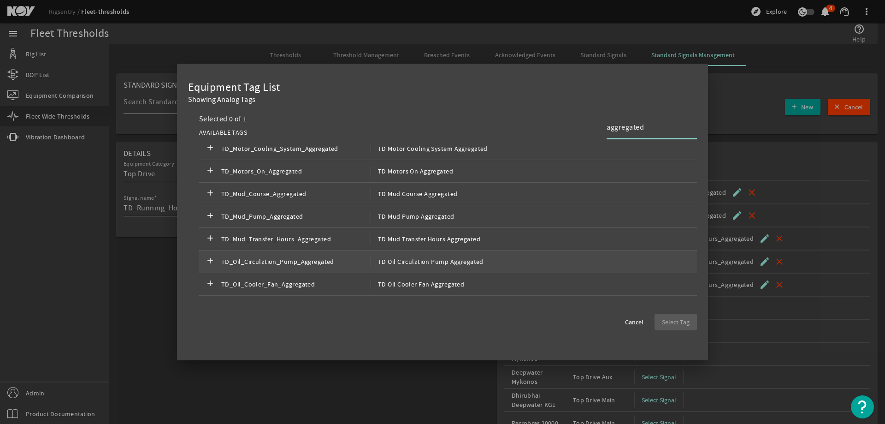
scroll to position [0, 0]
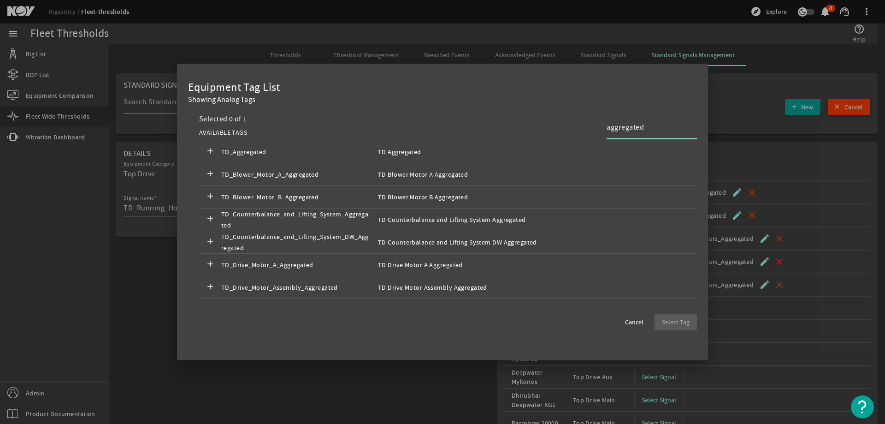
drag, startPoint x: 666, startPoint y: 129, endPoint x: 511, endPoint y: 140, distance: 156.2
click at [511, 140] on div "AVAILABLE TAGS aggregated" at bounding box center [448, 132] width 498 height 16
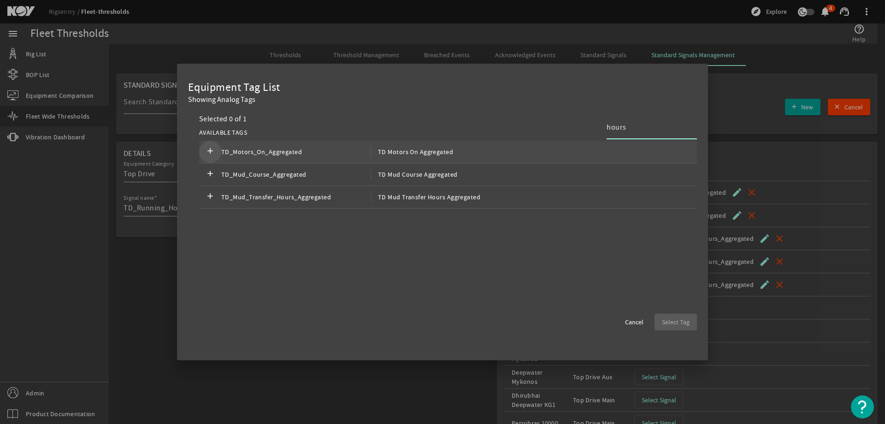
type input "hours"
click at [212, 149] on mat-icon "add" at bounding box center [210, 151] width 11 height 11
click at [689, 323] on span "Select Tag" at bounding box center [676, 321] width 28 height 9
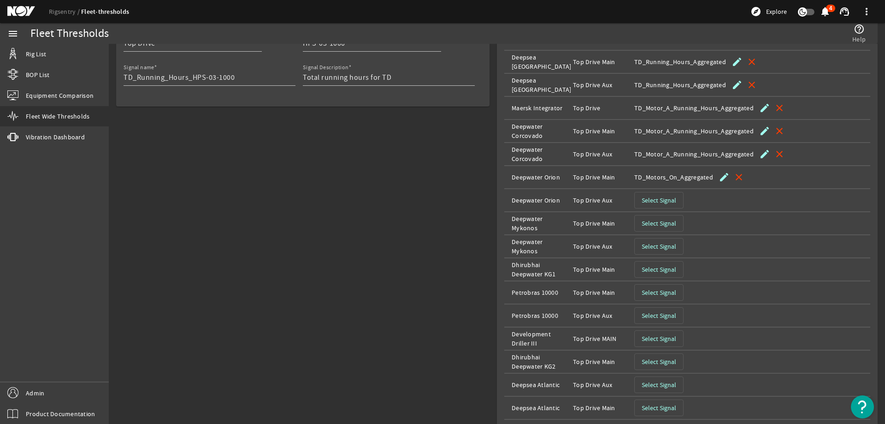
scroll to position [138, 0]
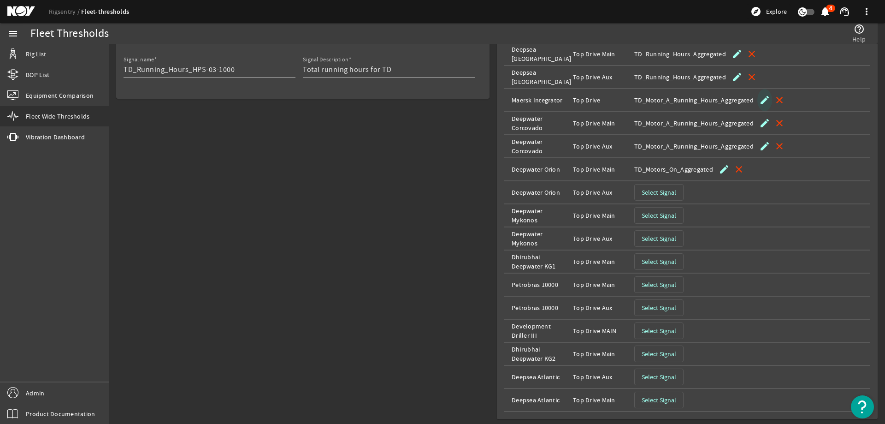
click at [759, 100] on mat-icon "edit" at bounding box center [764, 99] width 11 height 11
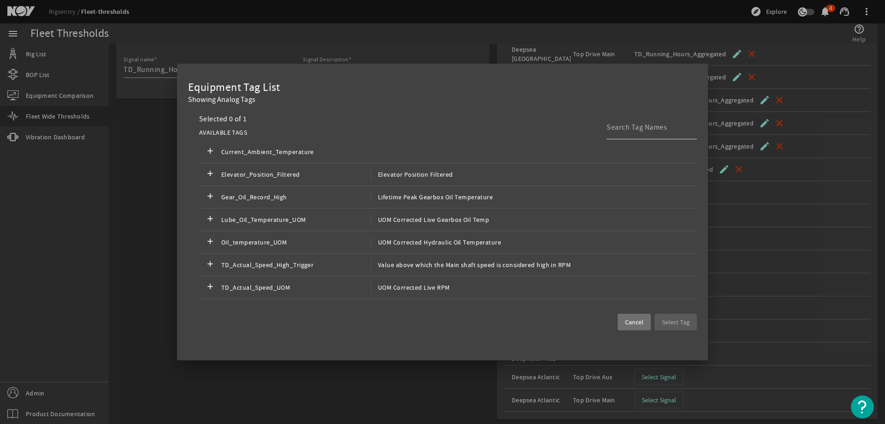
click at [669, 128] on input at bounding box center [648, 127] width 83 height 11
paste input "TD_Running_Hours_Aggregated"
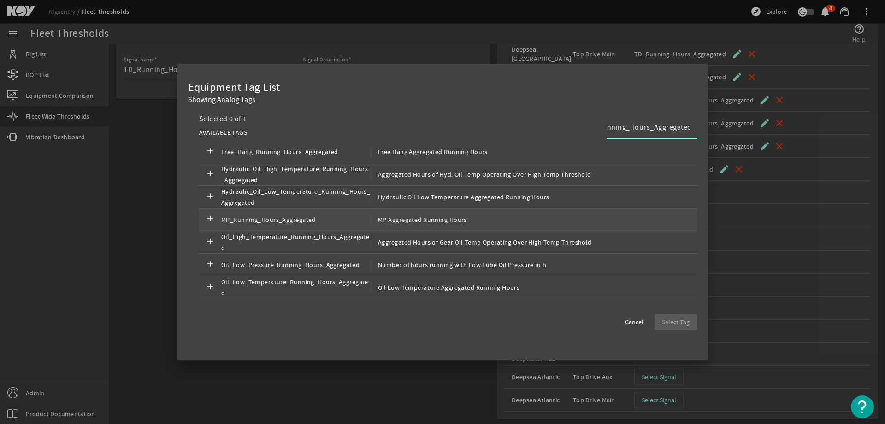
scroll to position [48, 0]
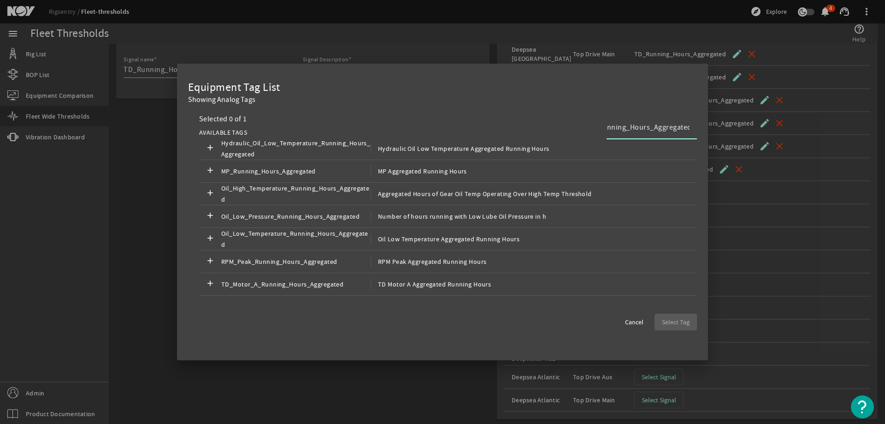
type input "TD_Running_Hours_Aggregated"
click at [654, 130] on input "TD_Running_Hours_Aggregated" at bounding box center [648, 127] width 83 height 11
drag, startPoint x: 655, startPoint y: 128, endPoint x: 727, endPoint y: 123, distance: 72.5
click at [727, 123] on div "Equipment Tag List Showing Analog Tags Selected 0 of 1 AVAILABLE TAGS TD_Runnin…" at bounding box center [442, 212] width 885 height 424
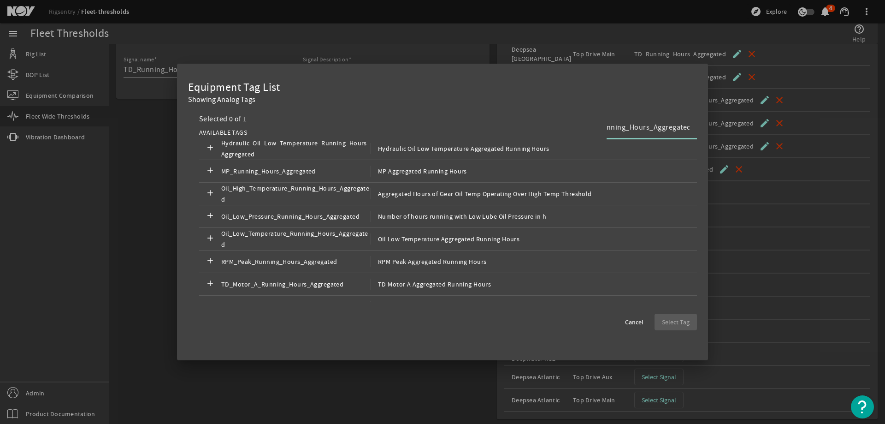
click at [640, 126] on input "TD_Running_Hours_Aggregated" at bounding box center [648, 127] width 83 height 11
drag, startPoint x: 639, startPoint y: 128, endPoint x: 712, endPoint y: 127, distance: 72.4
click at [712, 127] on div "Equipment Tag List Showing Analog Tags Selected 0 of 1 AVAILABLE TAGS TD_Runnin…" at bounding box center [442, 212] width 885 height 424
click at [690, 127] on div "TD_Running_Hours_Aggregated" at bounding box center [652, 127] width 90 height 24
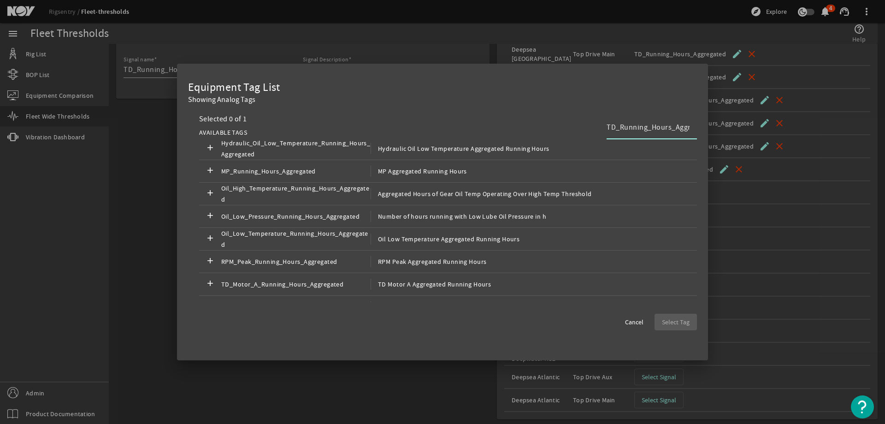
click at [678, 130] on input "TD_Running_Hours_Aggregated" at bounding box center [648, 127] width 83 height 11
drag, startPoint x: 662, startPoint y: 125, endPoint x: 730, endPoint y: 127, distance: 67.3
click at [730, 127] on div "Equipment Tag List Showing Analog Tags Selected 0 of 1 AVAILABLE TAGS TD_Runnin…" at bounding box center [442, 212] width 885 height 424
click at [689, 128] on input "TD_Running_Hours_Aggregated" at bounding box center [648, 127] width 83 height 11
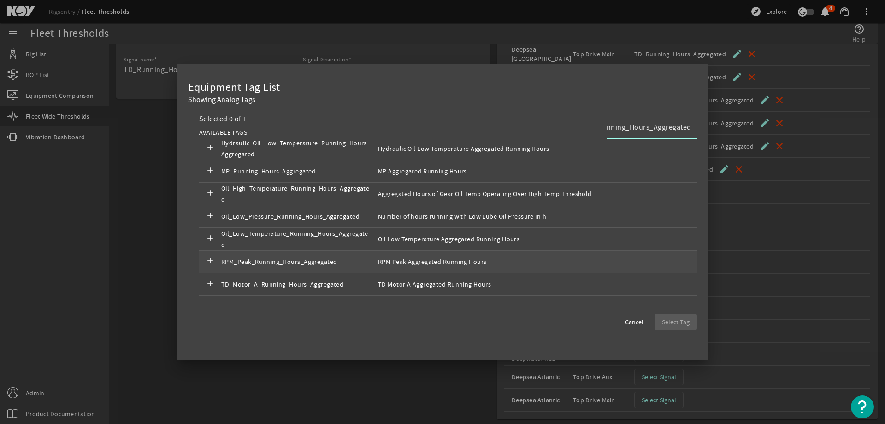
scroll to position [0, 0]
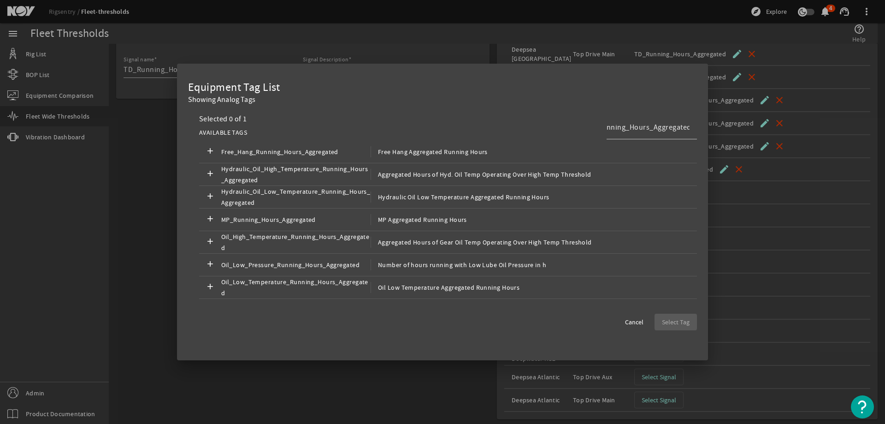
click at [225, 88] on div "Equipment Tag List" at bounding box center [442, 87] width 509 height 11
drag, startPoint x: 225, startPoint y: 88, endPoint x: 227, endPoint y: 94, distance: 6.4
click at [226, 92] on div "Equipment Tag List" at bounding box center [442, 87] width 509 height 11
click at [233, 107] on div "Equipment Tag List Showing Analog Tags" at bounding box center [442, 97] width 509 height 31
click at [633, 324] on span "Cancel" at bounding box center [634, 321] width 18 height 9
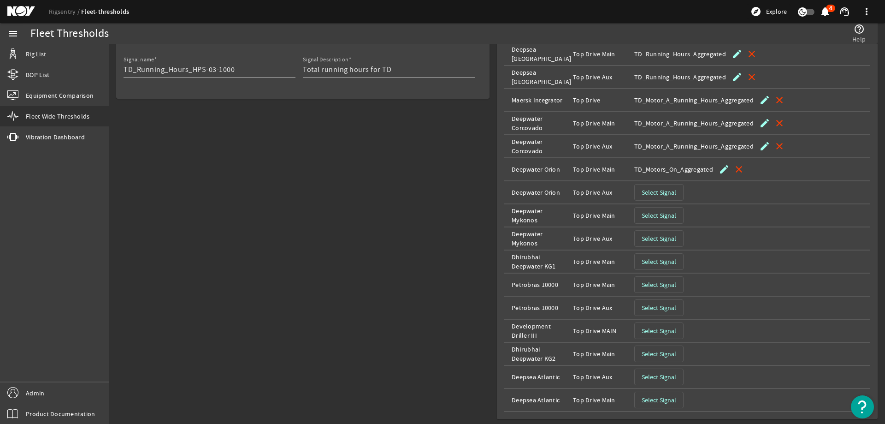
click at [776, 98] on mat-icon "close" at bounding box center [779, 99] width 11 height 11
click at [774, 120] on mat-icon "close" at bounding box center [779, 123] width 11 height 11
click at [774, 144] on mat-icon "close" at bounding box center [779, 146] width 11 height 11
click at [665, 97] on span "Select Signal" at bounding box center [659, 99] width 35 height 9
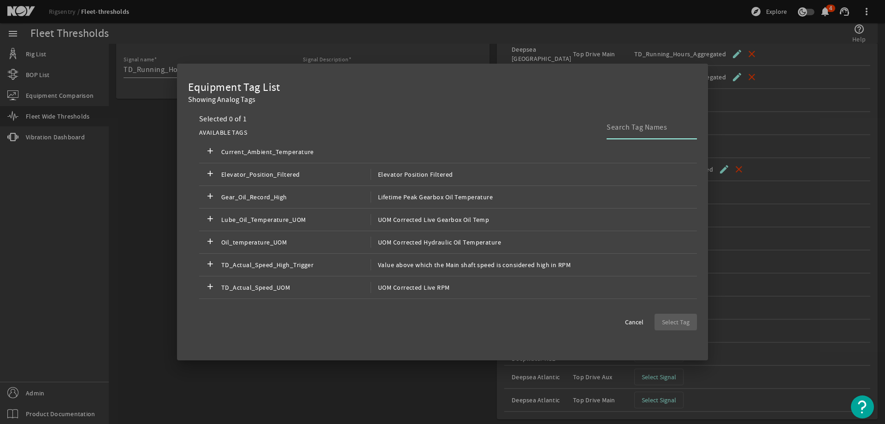
click at [625, 127] on input at bounding box center [648, 127] width 83 height 11
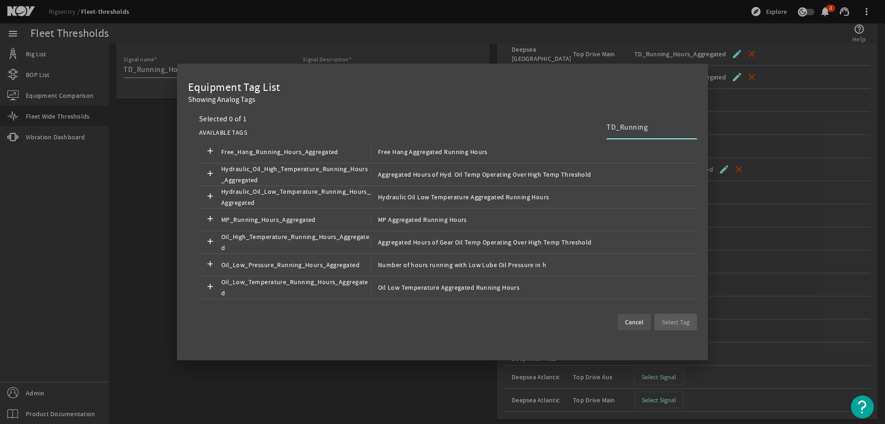
type input "TD_Running"
click at [637, 318] on span "Cancel" at bounding box center [634, 321] width 18 height 9
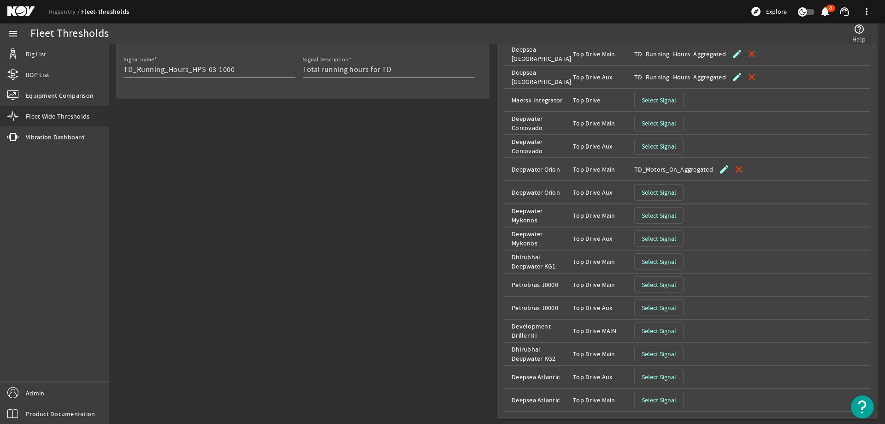
click at [751, 52] on button "close" at bounding box center [751, 54] width 15 height 22
click at [746, 74] on mat-icon "close" at bounding box center [751, 76] width 11 height 11
click at [733, 174] on mat-icon "close" at bounding box center [738, 169] width 11 height 11
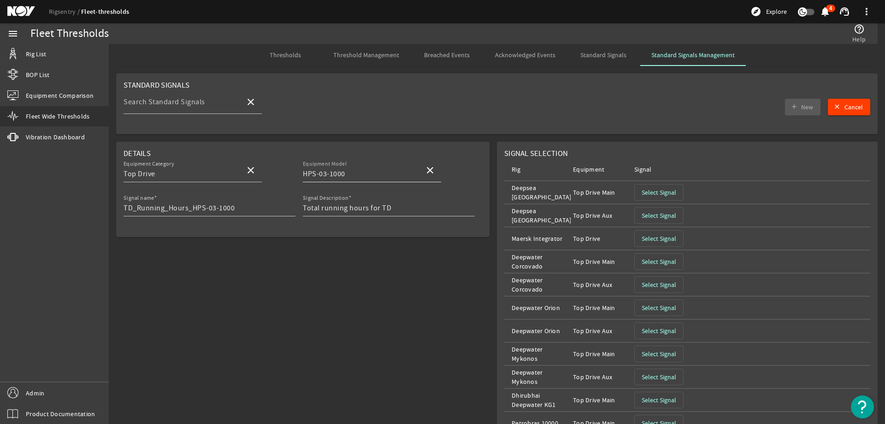
click at [405, 164] on div "Equipment Model HPS-03-1000" at bounding box center [360, 170] width 114 height 24
type input "H"
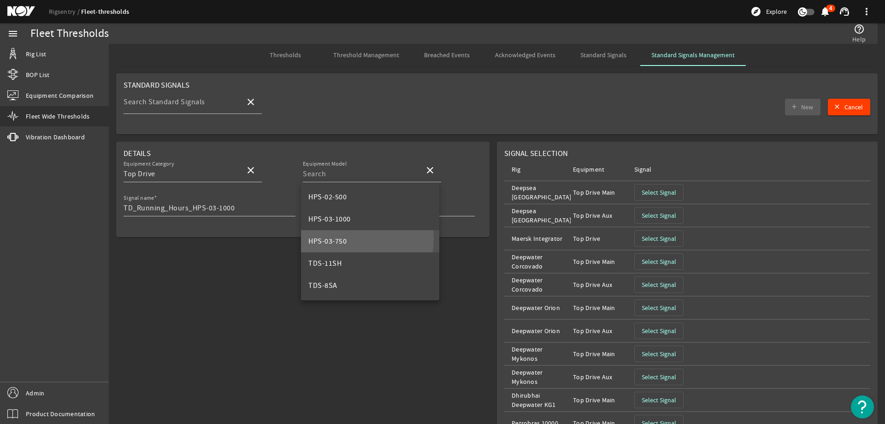
click at [357, 239] on mat-option "HPS-03-750" at bounding box center [370, 241] width 138 height 22
type input "HPS-03-750"
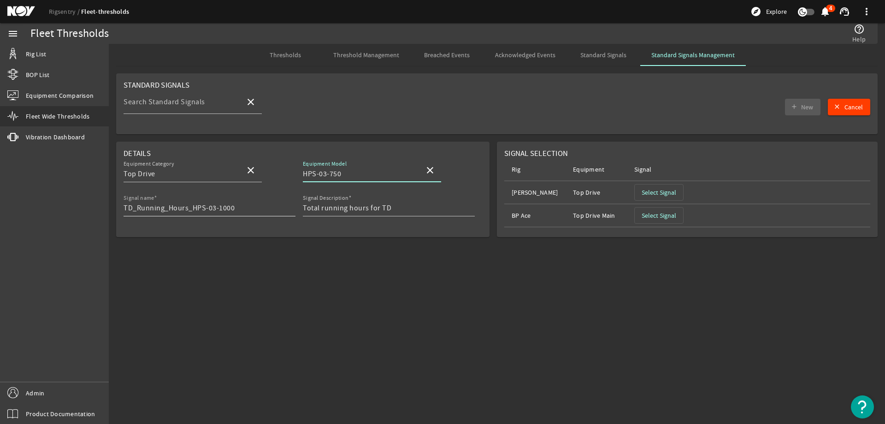
click at [236, 207] on input "TD_Running_Hours_HPS-03-1000" at bounding box center [206, 207] width 165 height 11
type input "TD_Running_Hours_HPS-03-750"
click at [419, 314] on mat-sidenav-content "Fleet Thresholds help_outline Help Thresholds Threshold Management Breached Eve…" at bounding box center [497, 234] width 776 height 380
click at [660, 194] on span "Select Signal" at bounding box center [659, 192] width 35 height 9
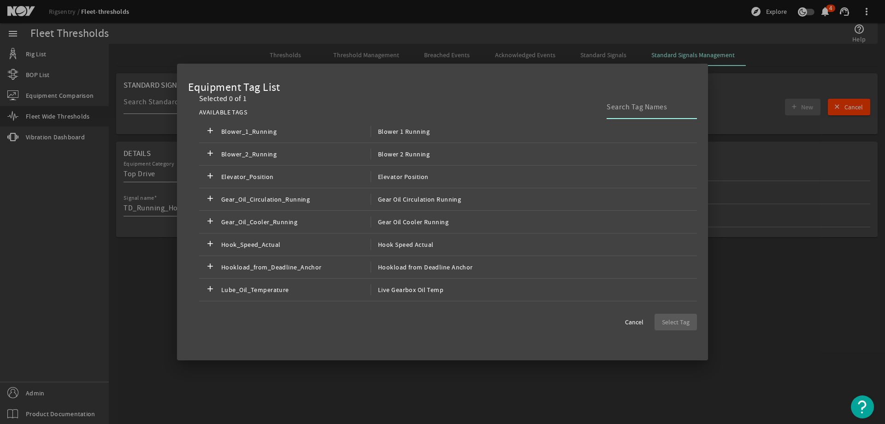
click at [653, 104] on input at bounding box center [648, 106] width 83 height 11
paste input "TD_Running_Hours_Aggregated"
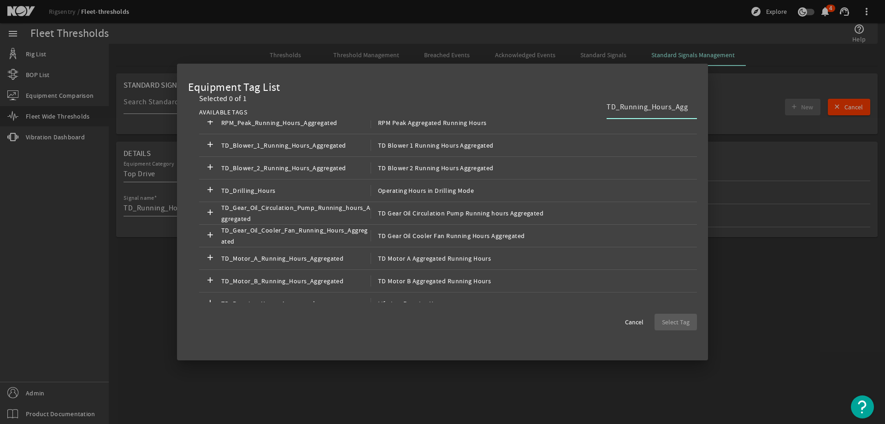
scroll to position [184, 0]
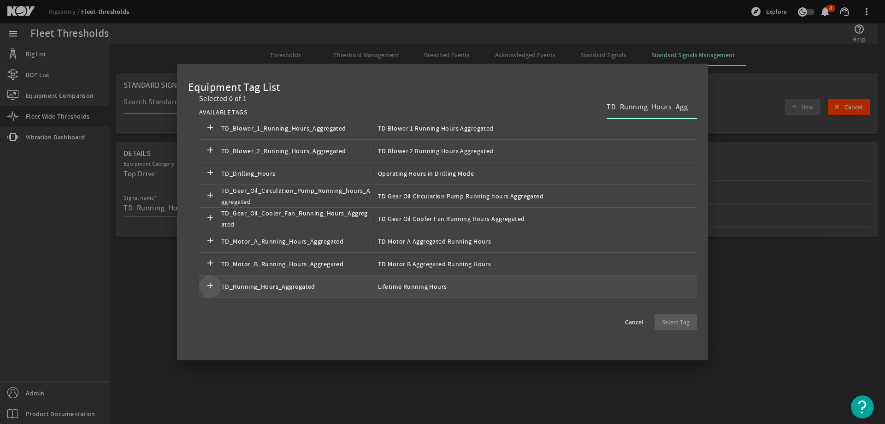
type input "TD_Running_Hours_Agg"
click at [212, 286] on mat-icon "add" at bounding box center [210, 286] width 11 height 11
click at [705, 320] on div "Equipment Tag List Selected 1 of 1 AVAILABLE TAGS TD_Running_Hours_Agg add Free…" at bounding box center [442, 212] width 531 height 296
click at [671, 323] on span "Select Tag" at bounding box center [676, 321] width 28 height 9
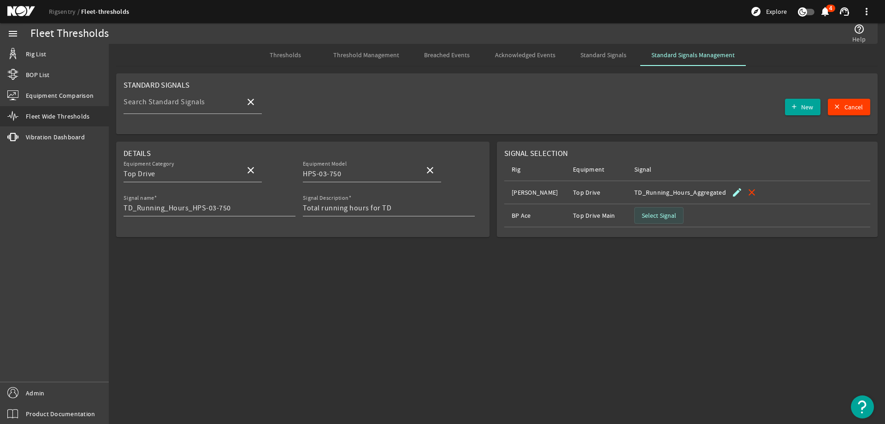
click at [666, 217] on span "Select Signal" at bounding box center [659, 215] width 35 height 9
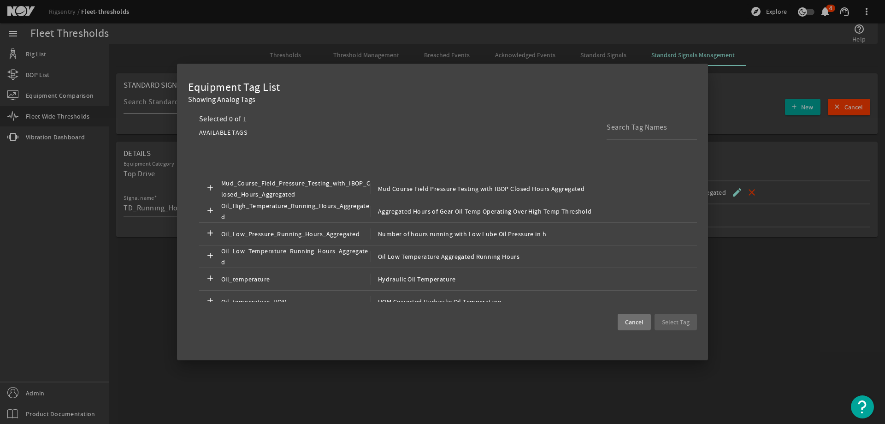
scroll to position [397, 0]
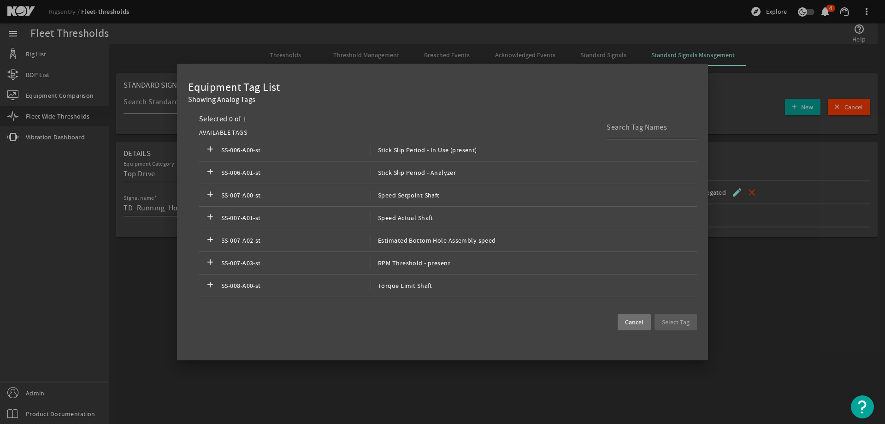
click at [635, 126] on input at bounding box center [648, 127] width 83 height 11
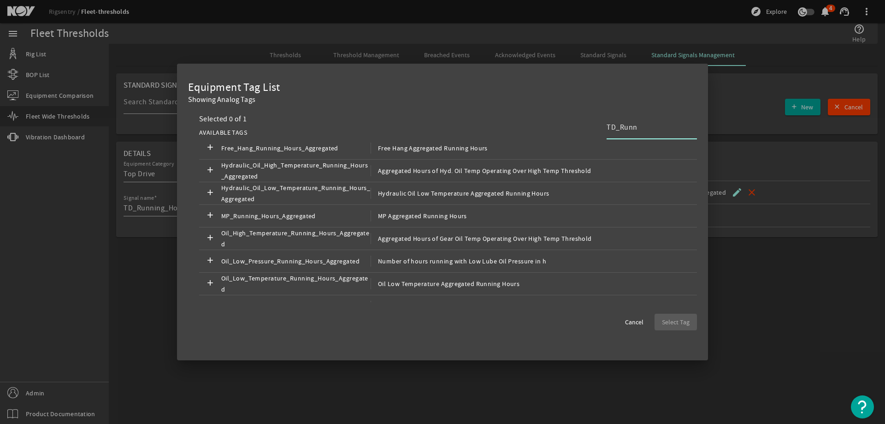
scroll to position [0, 0]
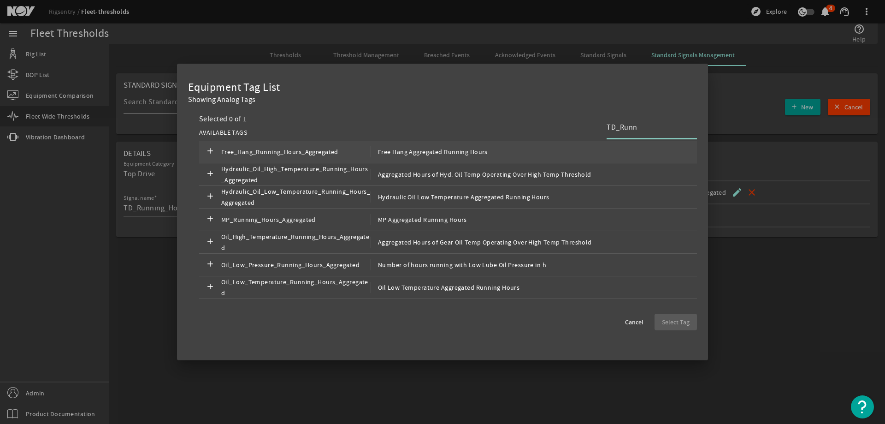
drag, startPoint x: 639, startPoint y: 123, endPoint x: 494, endPoint y: 149, distance: 147.1
click at [495, 149] on div "AVAILABLE TAGS TD_Runn add Free_Hang_Running_Hours_Aggregated Free Hang Aggrega…" at bounding box center [448, 232] width 498 height 216
paste input "ing_Hours_Aggregated"
drag, startPoint x: 685, startPoint y: 125, endPoint x: 619, endPoint y: 136, distance: 66.8
click at [619, 136] on div "TD_Running_Hours_Agg" at bounding box center [648, 127] width 83 height 24
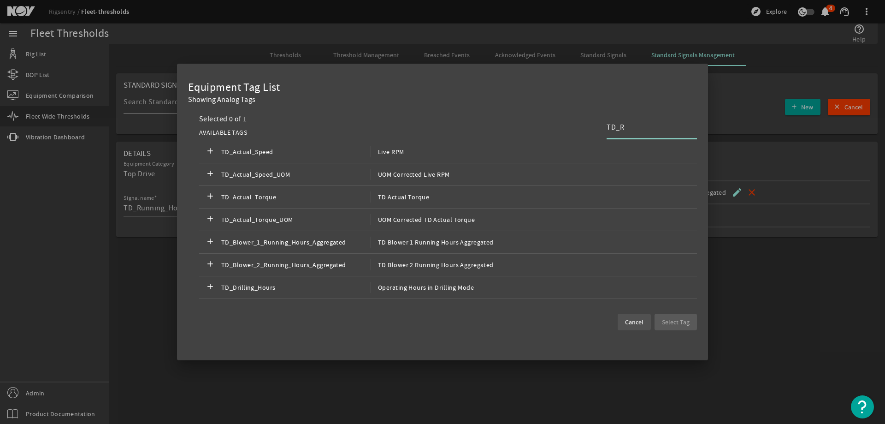
type input "TD_R"
click at [639, 325] on span "Cancel" at bounding box center [634, 321] width 18 height 9
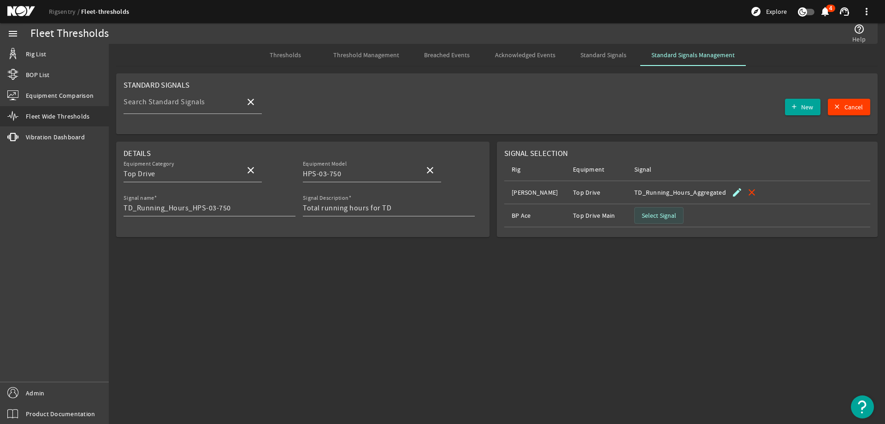
click at [660, 210] on span "button" at bounding box center [659, 215] width 48 height 22
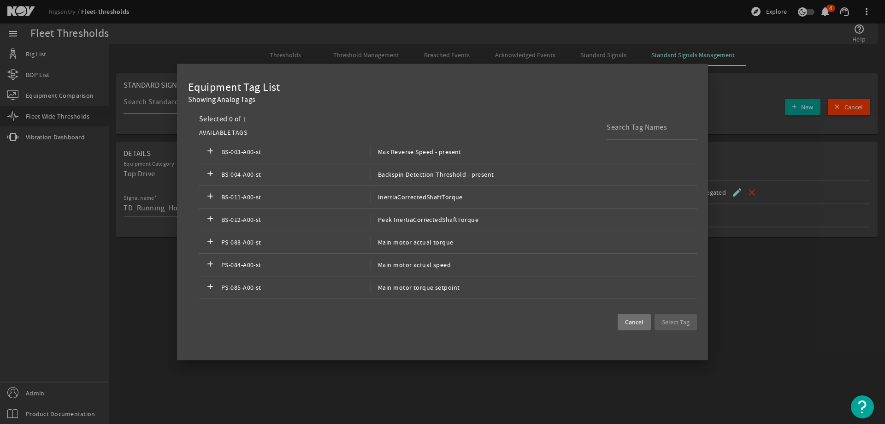
click at [672, 129] on input at bounding box center [648, 127] width 83 height 11
paste input "TD_Running_Hours_Aggregated"
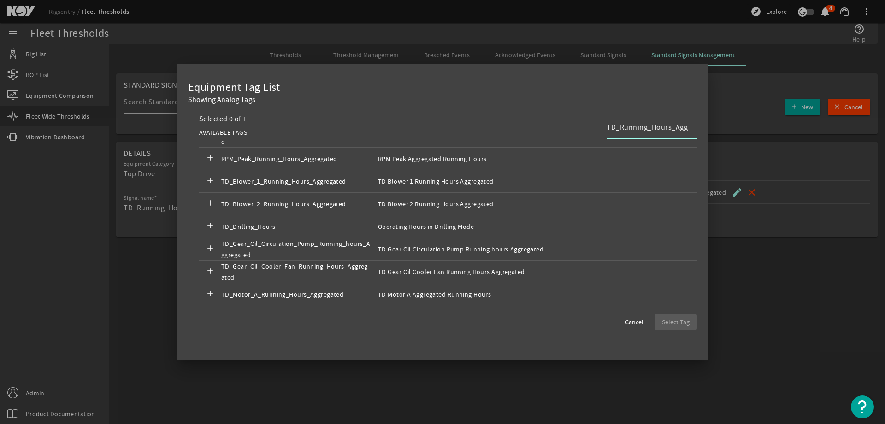
scroll to position [184, 0]
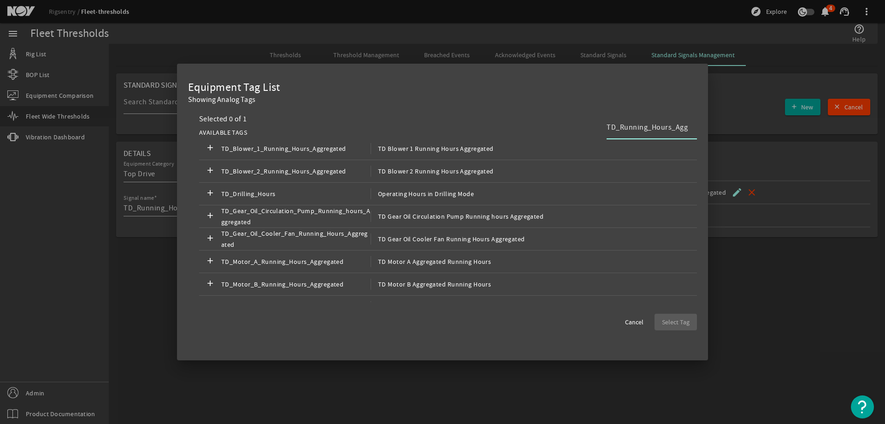
type input "TD_Running_Hours_Agg"
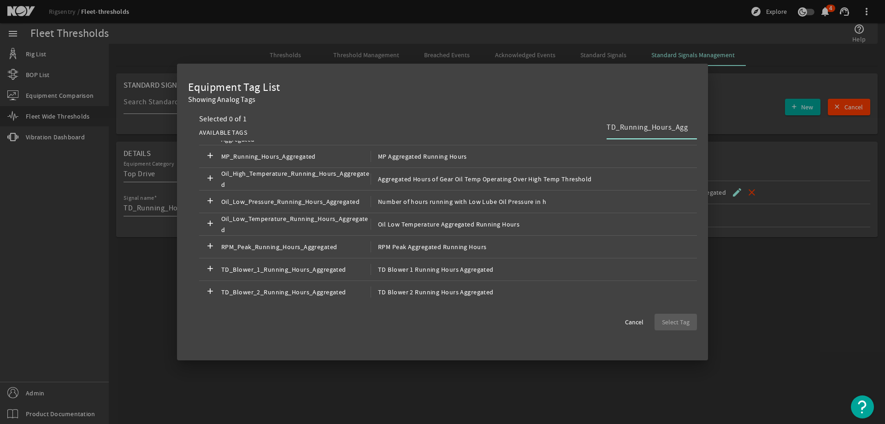
scroll to position [0, 0]
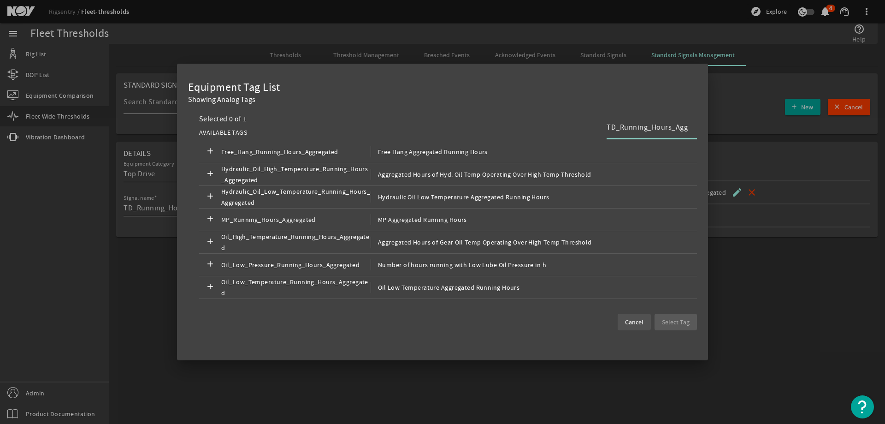
click at [628, 324] on span "Cancel" at bounding box center [634, 321] width 18 height 9
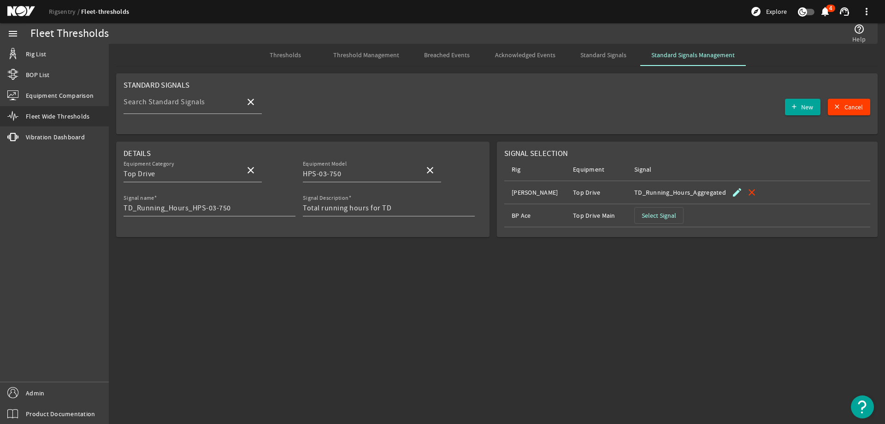
click at [660, 212] on span "Select Signal" at bounding box center [659, 215] width 35 height 9
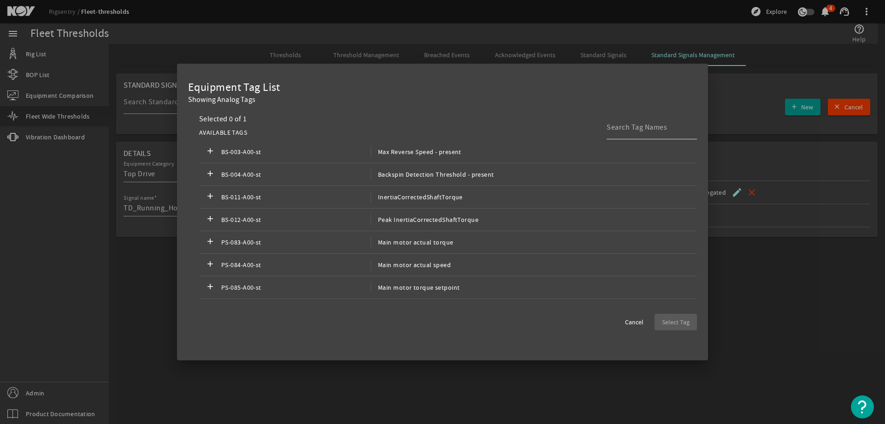
click at [639, 130] on input at bounding box center [648, 127] width 83 height 11
paste input "[DOMAIN_NAME]_Drive_[DOMAIN_NAME]_Running_Hours_Aggregated"
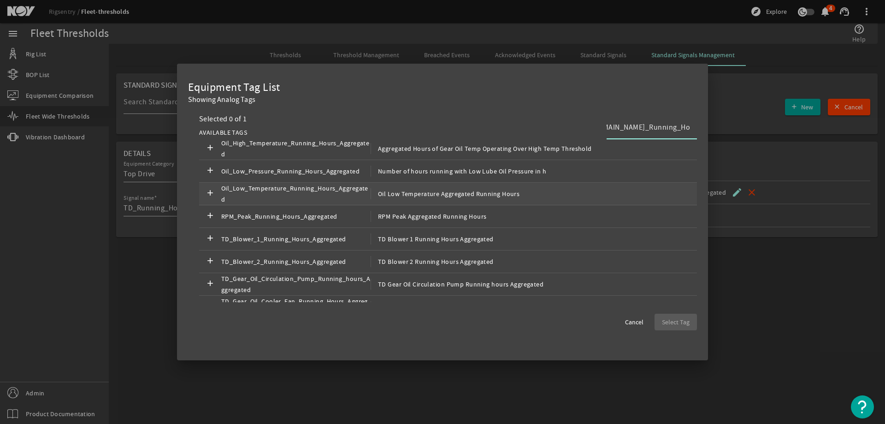
scroll to position [139, 0]
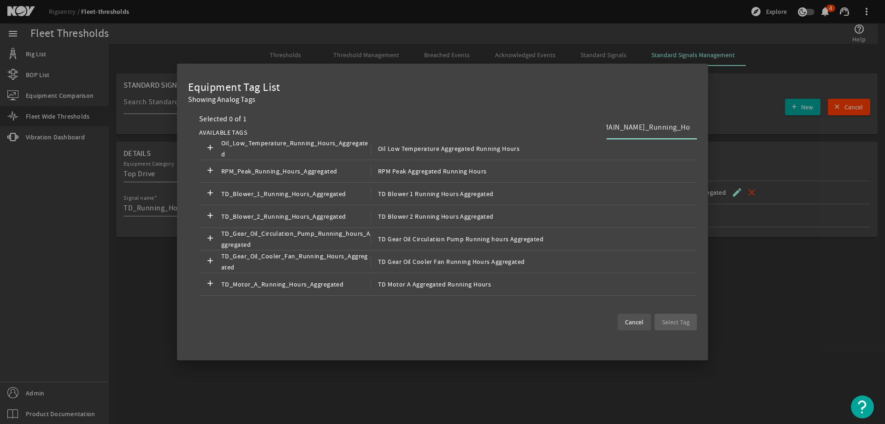
type input "[DOMAIN_NAME]_Drive_[DOMAIN_NAME]_Running_Hours_Aggregated"
click at [644, 326] on span at bounding box center [634, 322] width 33 height 22
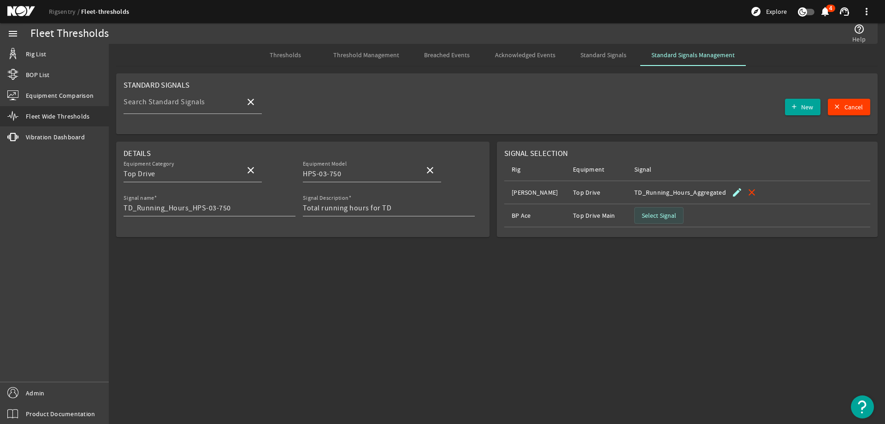
click at [661, 218] on span "Select Signal" at bounding box center [659, 215] width 35 height 9
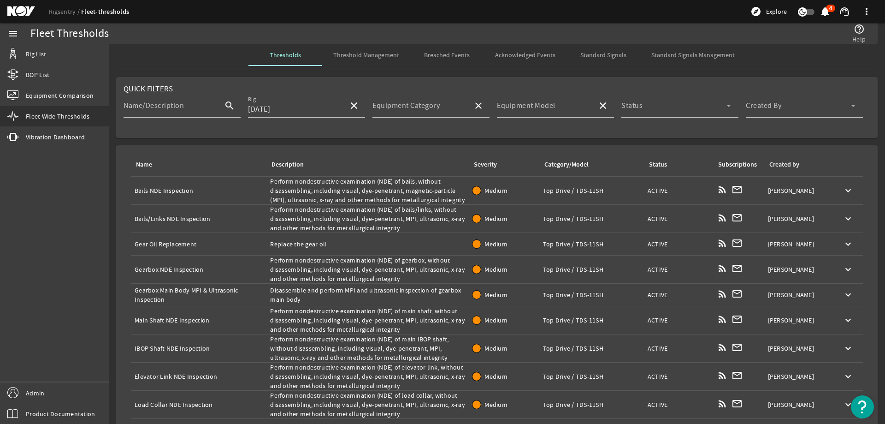
click at [200, 191] on div "Name: Bails NDE Inspection" at bounding box center [199, 190] width 128 height 9
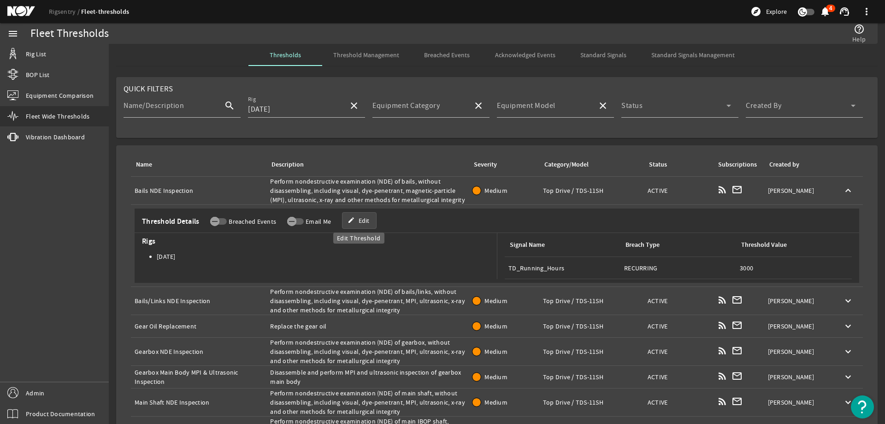
click at [368, 223] on span "Edit" at bounding box center [364, 220] width 11 height 9
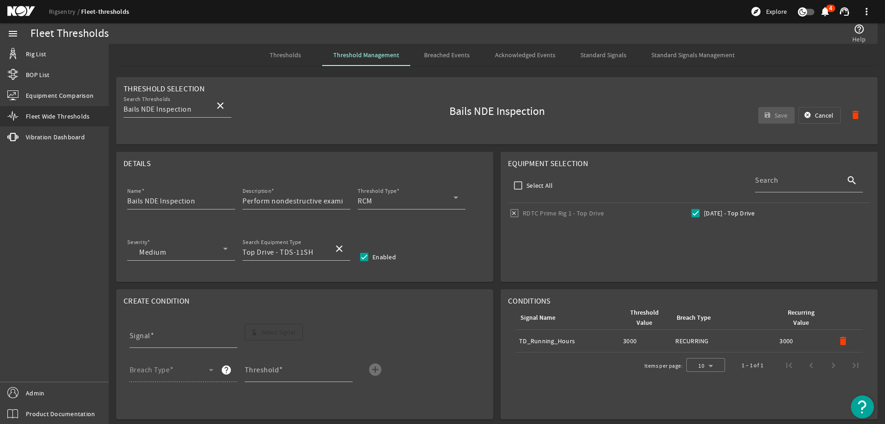
click at [676, 49] on span "Standard Signals Management" at bounding box center [692, 55] width 83 height 22
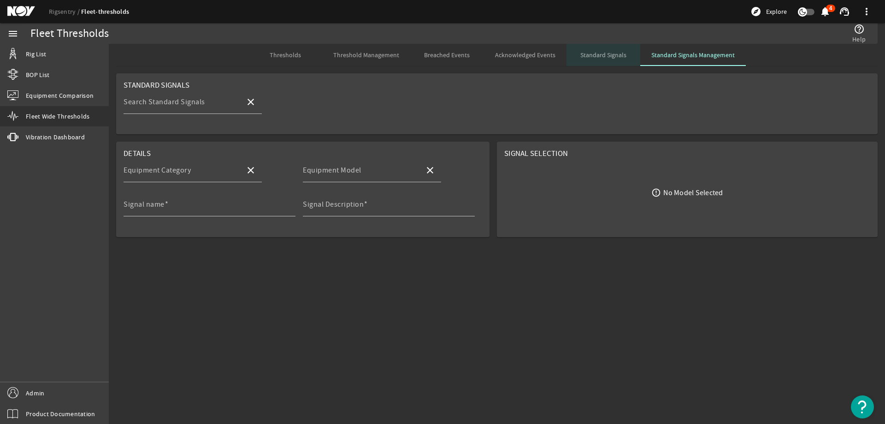
click at [592, 56] on span "Standard Signals" at bounding box center [603, 55] width 46 height 6
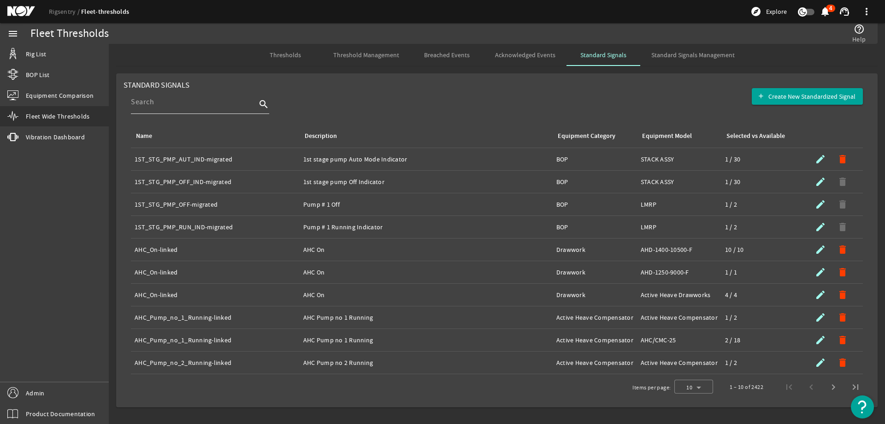
click at [194, 110] on div at bounding box center [193, 102] width 125 height 24
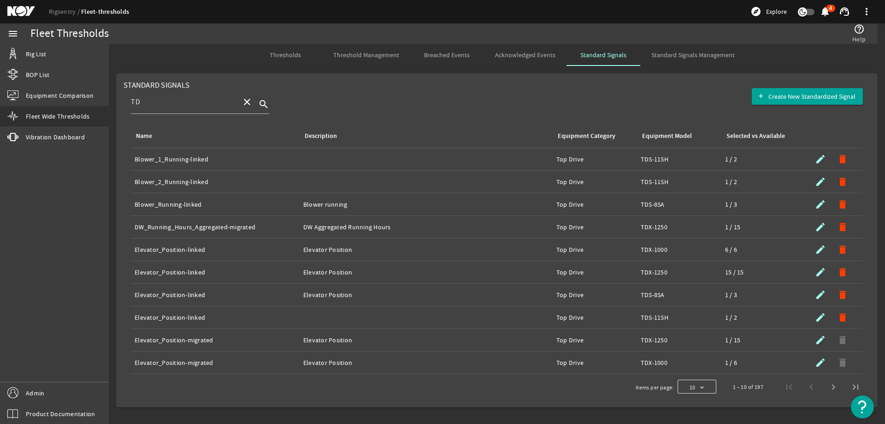
click at [704, 383] on div at bounding box center [697, 387] width 39 height 22
click at [695, 366] on mat-option "50" at bounding box center [697, 363] width 39 height 22
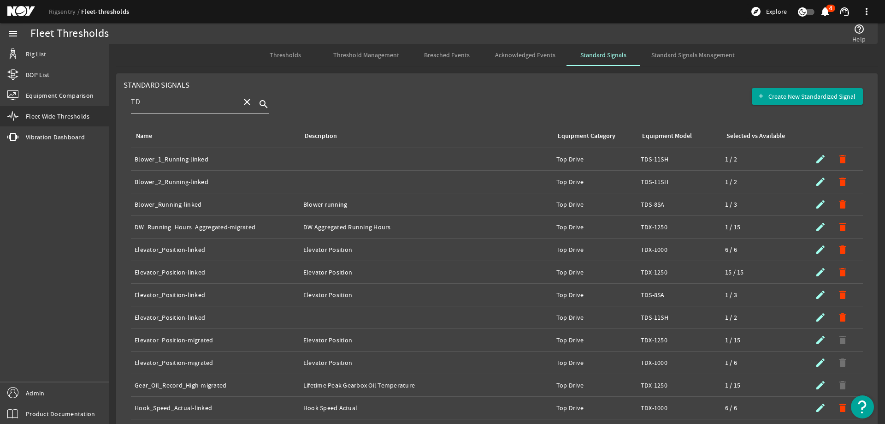
click at [187, 109] on div "TD" at bounding box center [182, 102] width 103 height 24
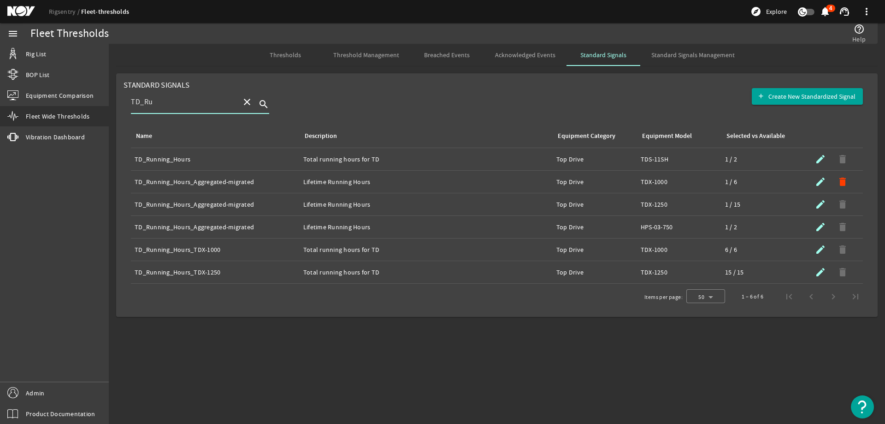
type input "TD_Ru"
click at [818, 271] on mat-icon "submit" at bounding box center [820, 271] width 11 height 11
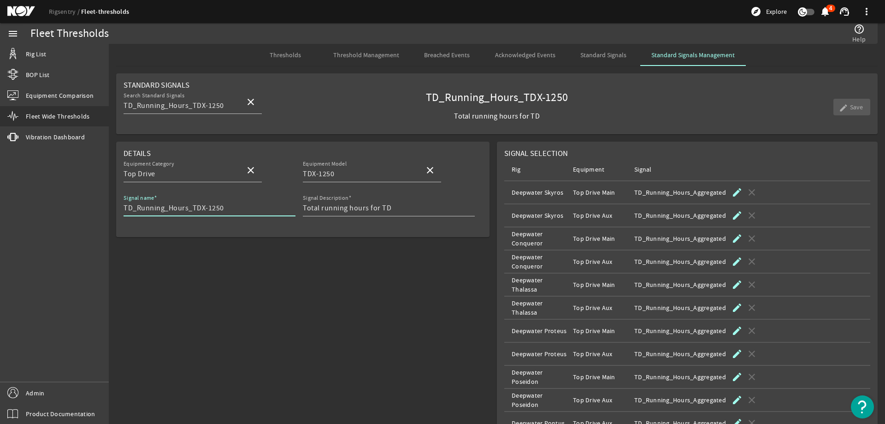
drag, startPoint x: 192, startPoint y: 209, endPoint x: 117, endPoint y: 216, distance: 74.9
click at [117, 216] on mat-card "Details Equipment Category Top Drive close Equipment Model TDX-1250 close Signa…" at bounding box center [302, 188] width 373 height 95
drag, startPoint x: 390, startPoint y: 207, endPoint x: 294, endPoint y: 210, distance: 96.4
click at [294, 210] on div "Signal name TD_Running_Hours_TDX-1250 Signal Description Total running hours fo…" at bounding box center [303, 209] width 359 height 34
drag, startPoint x: 243, startPoint y: 206, endPoint x: 31, endPoint y: 200, distance: 211.6
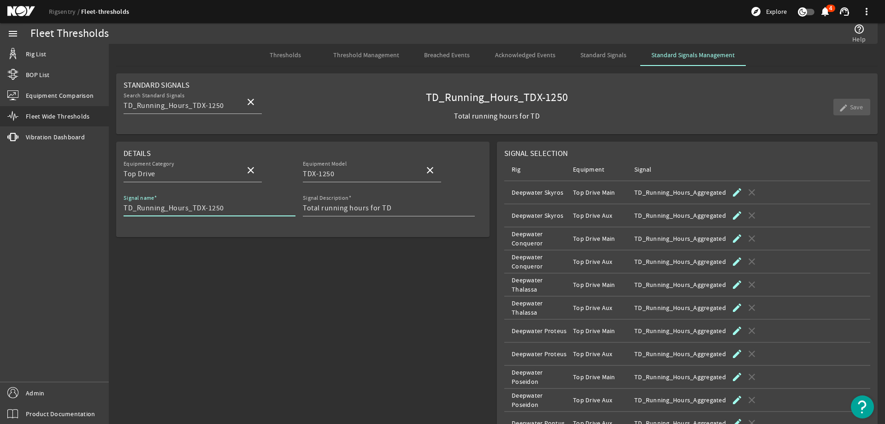
click at [31, 200] on mat-sidenav-container "menu Rig List BOP List Equipment Comparison Fleet Wide Thresholds vibration Vib…" at bounding box center [442, 223] width 885 height 401
